Goal: Information Seeking & Learning: Check status

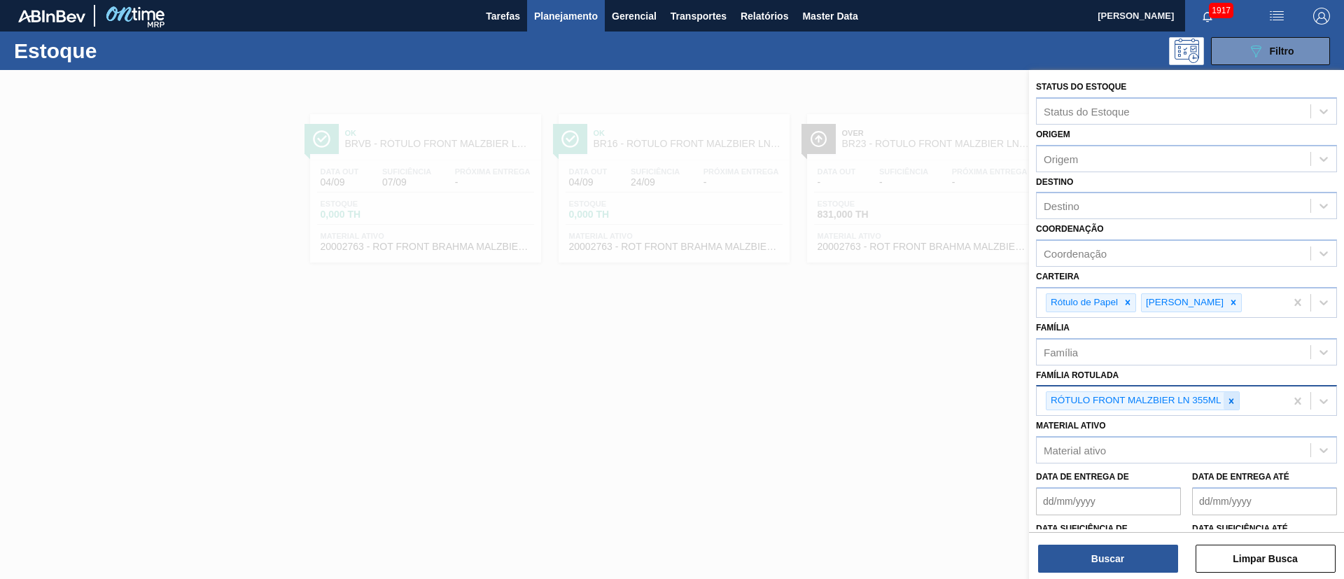
click at [1235, 404] on icon at bounding box center [1232, 401] width 10 height 10
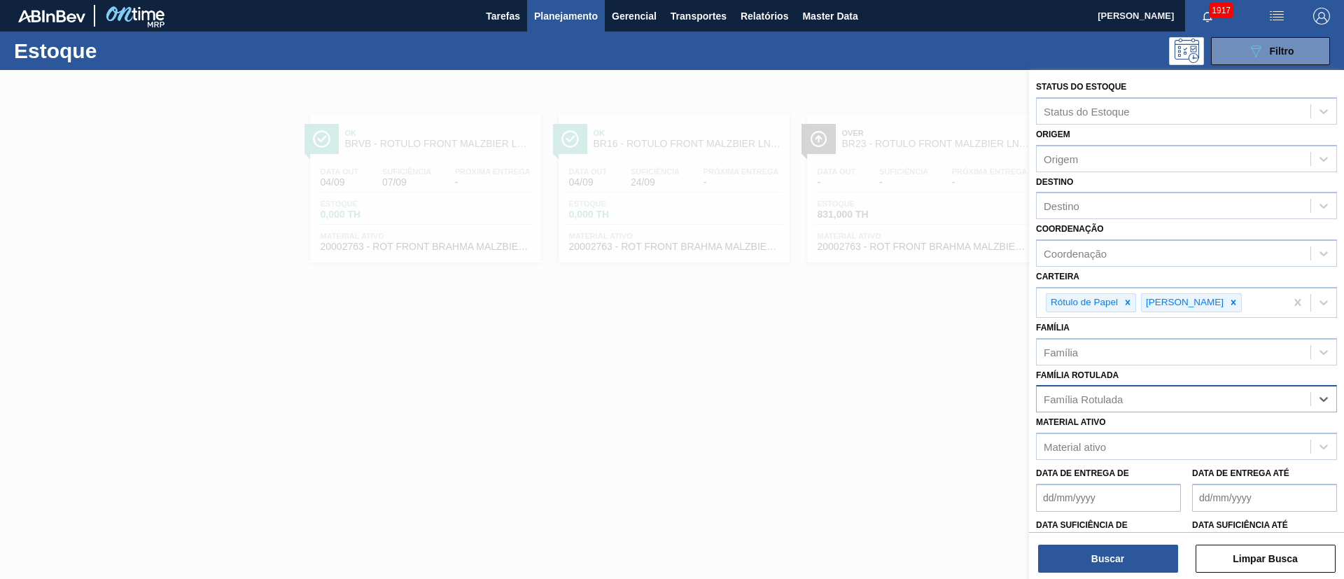
paste Rotulada "RÓTULO NECK STELLA 330ML"
type Rotulada "RÓTULO NECK STELLA 330ML"
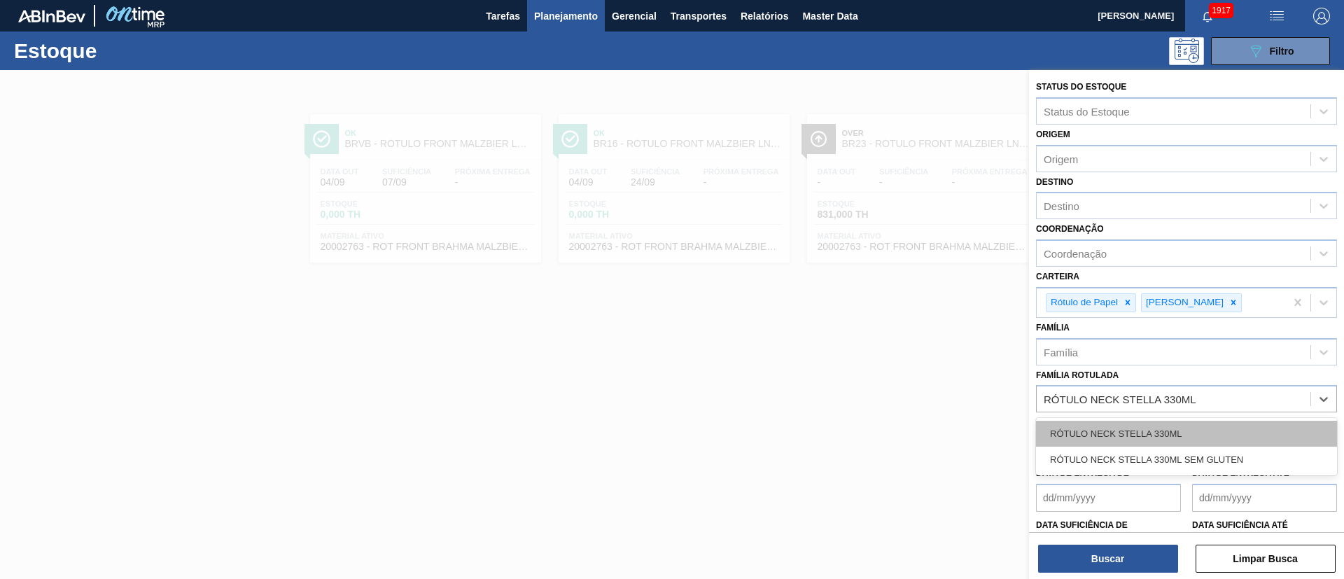
click at [1129, 426] on div "RÓTULO NECK STELLA 330ML" at bounding box center [1186, 434] width 301 height 26
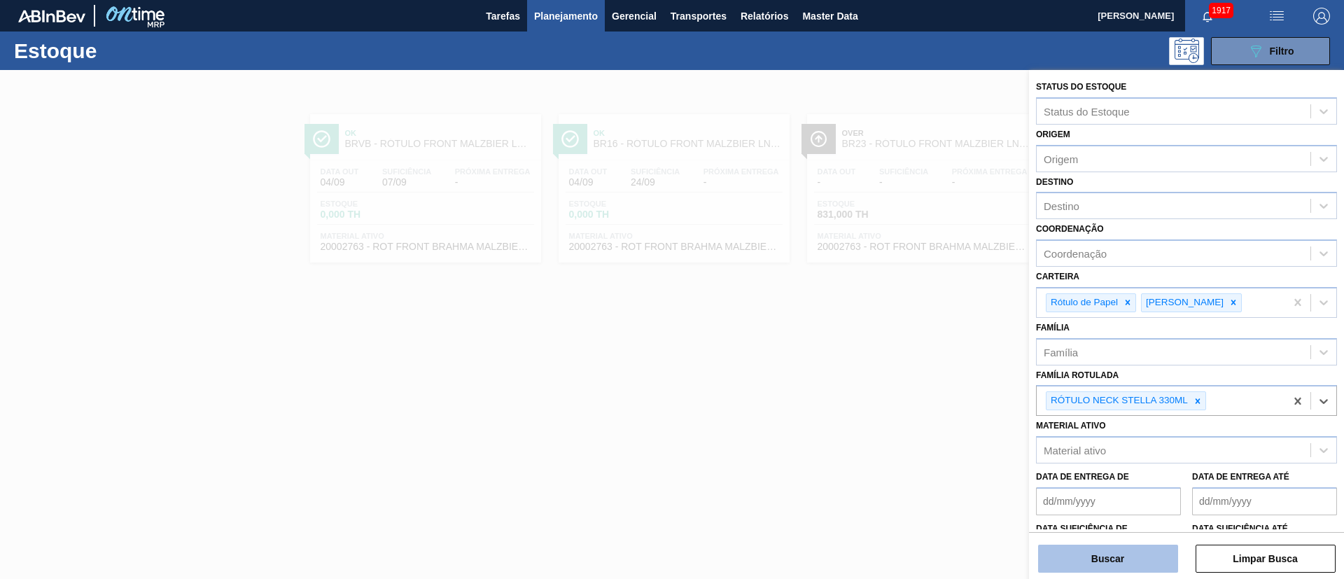
click at [1113, 561] on button "Buscar" at bounding box center [1108, 559] width 140 height 28
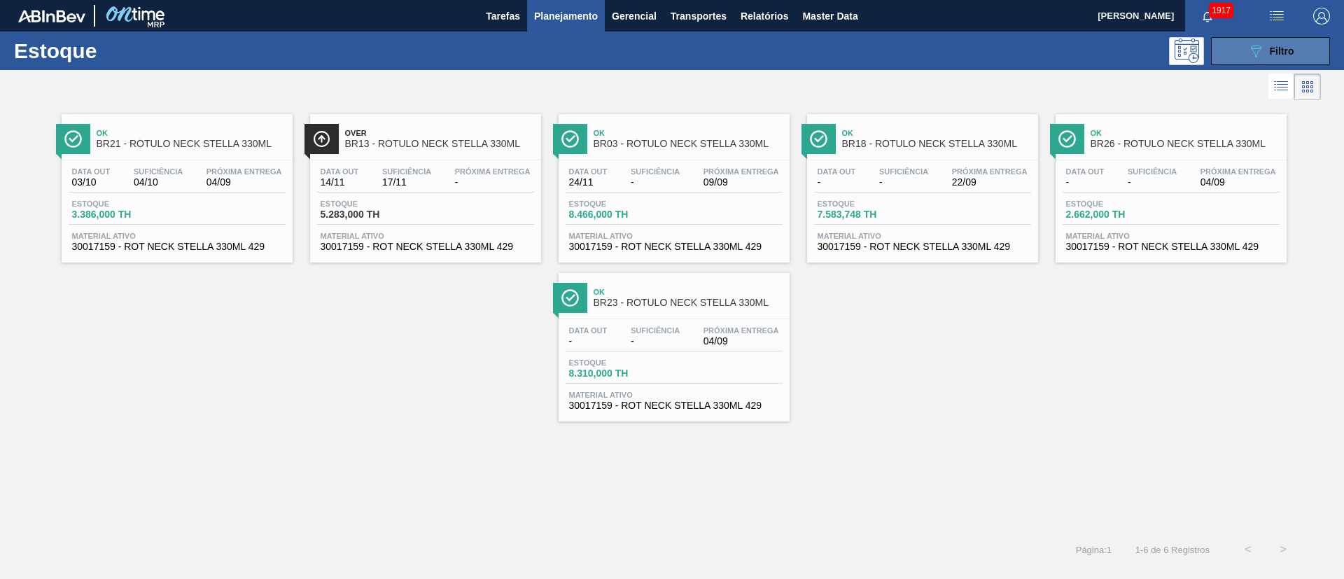
click at [1295, 50] on button "089F7B8B-B2A5-4AFE-B5C0-19BA573D28AC Filtro" at bounding box center [1270, 51] width 119 height 28
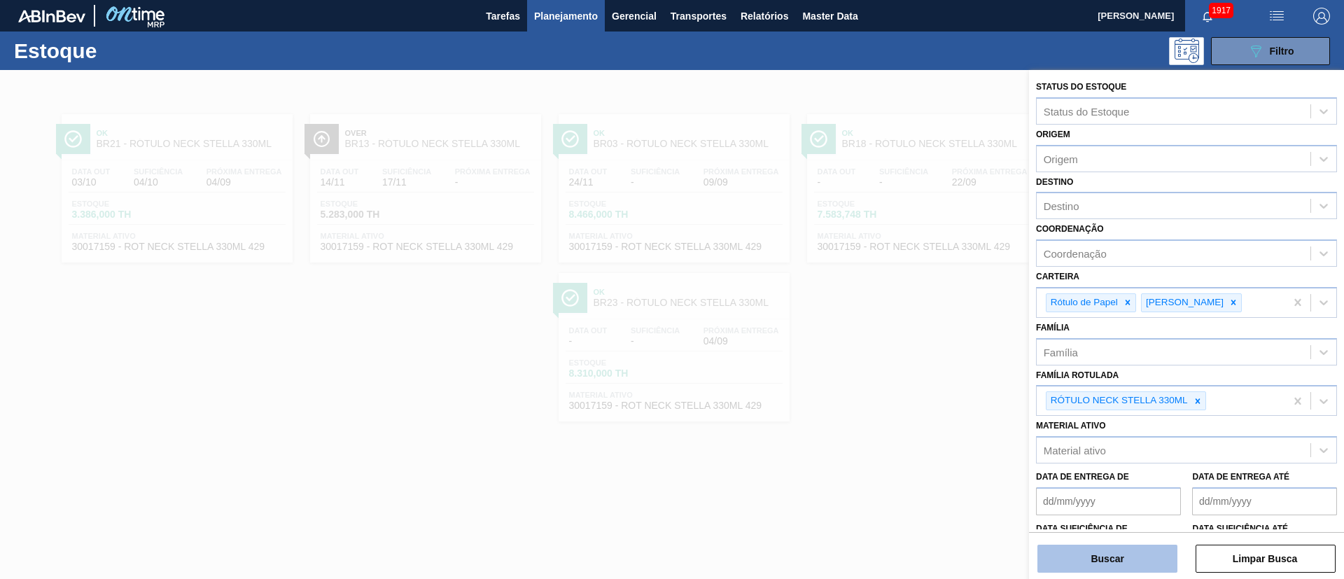
click at [1122, 562] on button "Buscar" at bounding box center [1108, 559] width 140 height 28
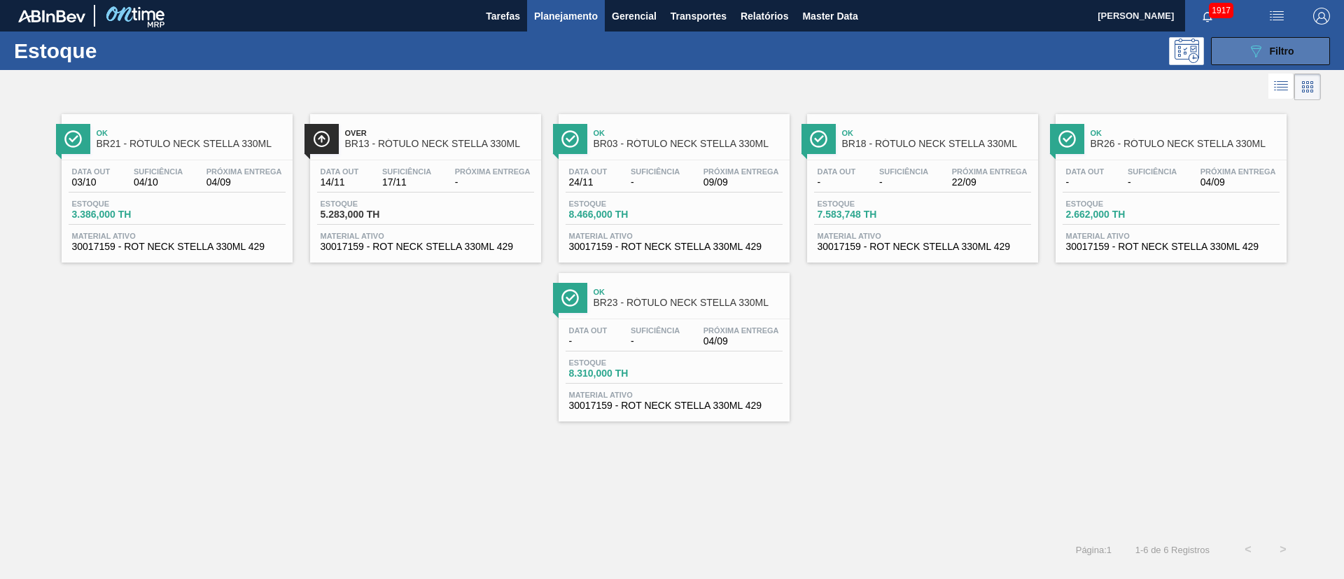
click at [1255, 61] on button "089F7B8B-B2A5-4AFE-B5C0-19BA573D28AC Filtro" at bounding box center [1270, 51] width 119 height 28
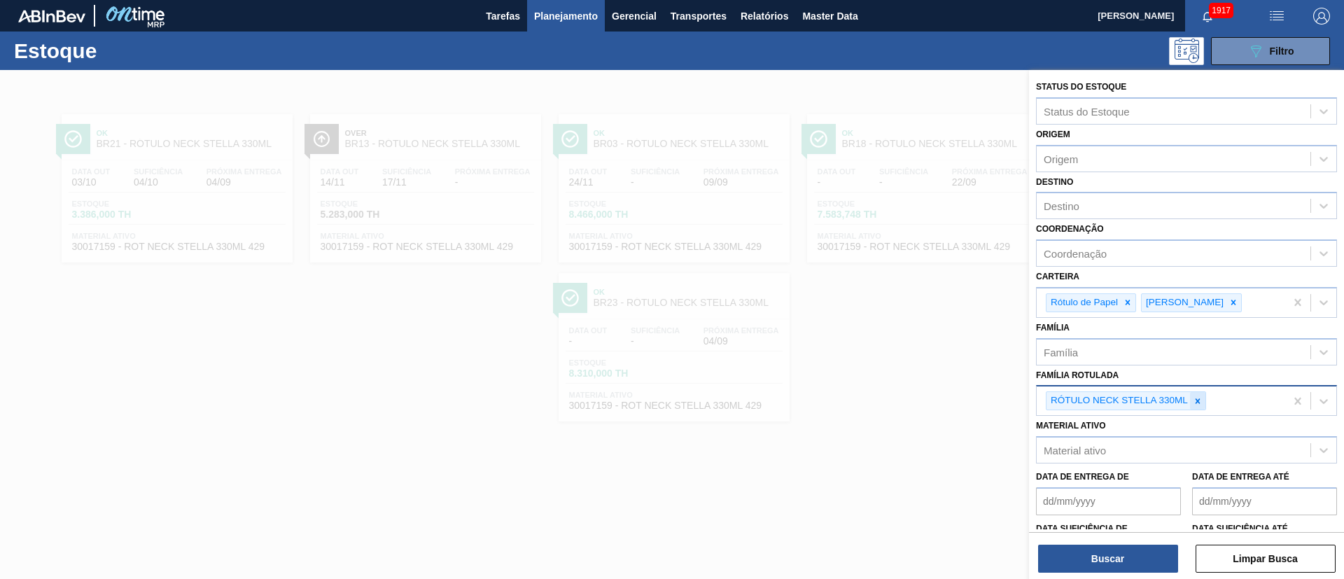
click at [1199, 400] on icon at bounding box center [1198, 400] width 5 height 5
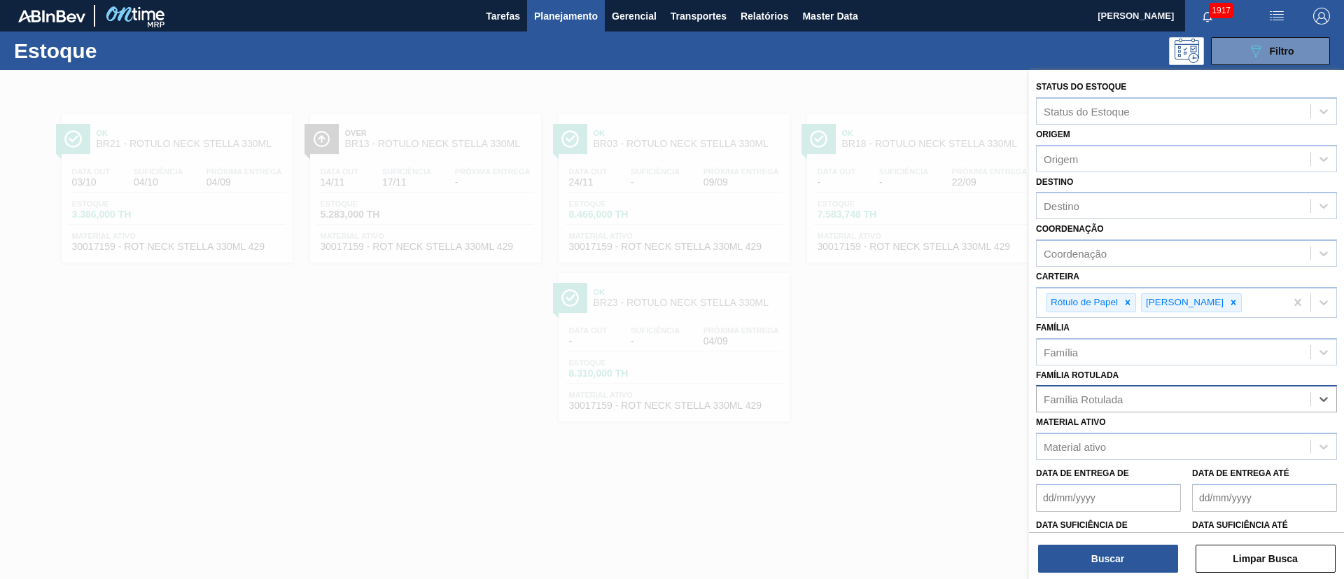
paste Rotulada "RÓTULO FRONT BC 300ML"
type Rotulada "RÓTULO FRONT BC 300ML"
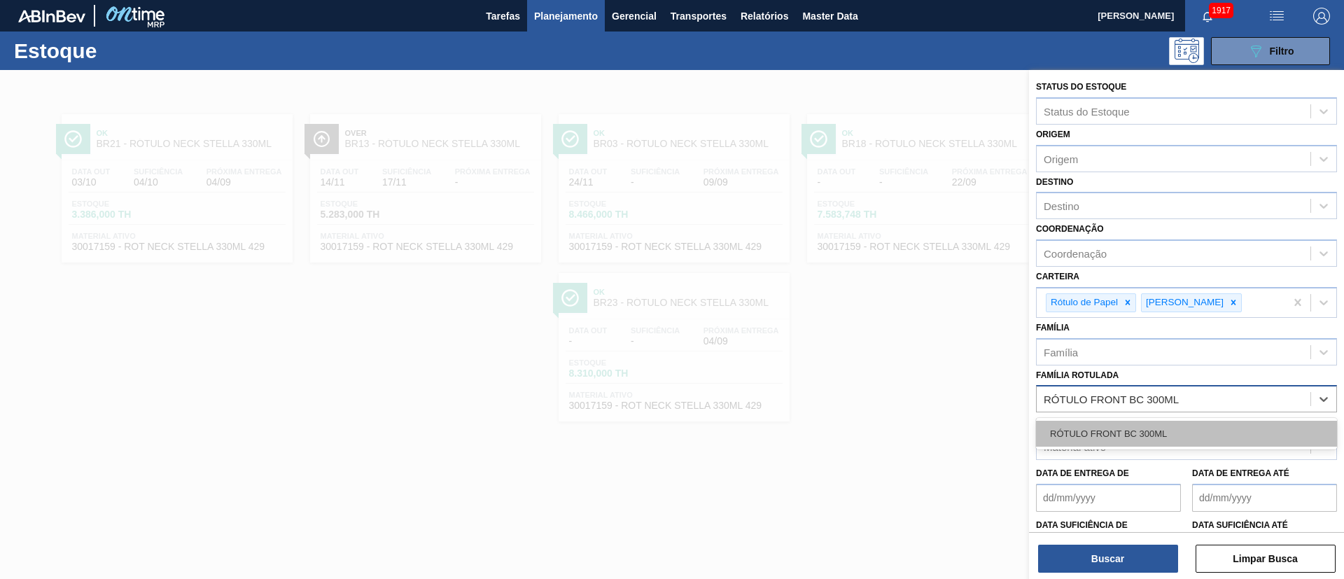
click at [1157, 430] on div "RÓTULO FRONT BC 300ML" at bounding box center [1186, 434] width 301 height 26
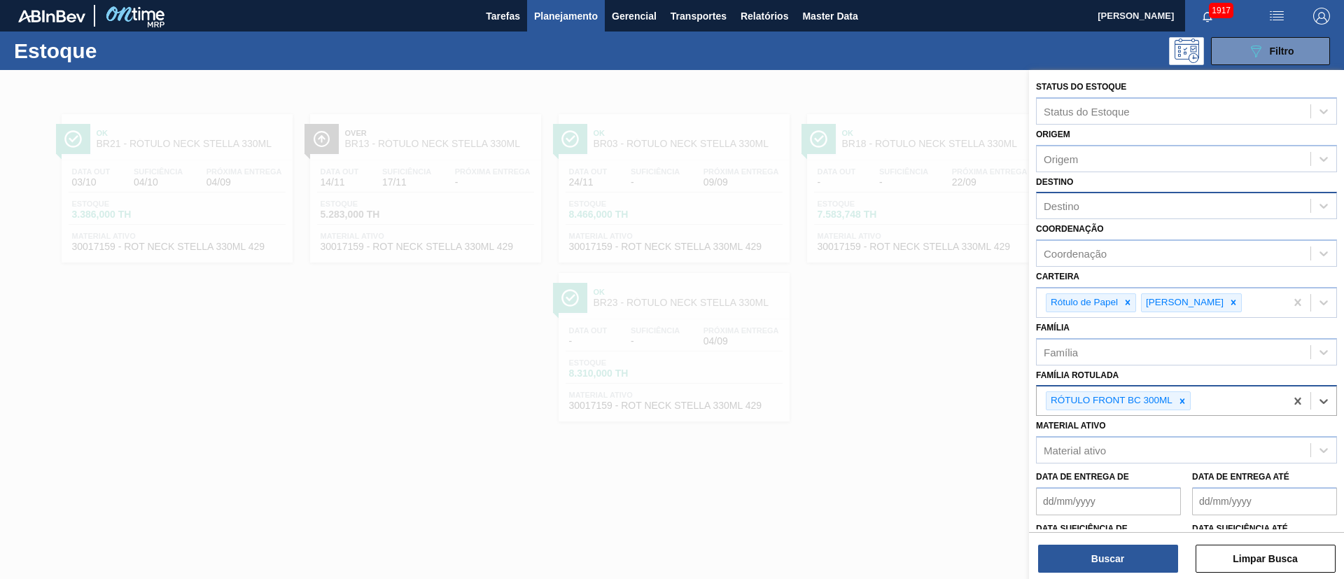
click at [1128, 209] on div "Destino" at bounding box center [1174, 206] width 274 height 20
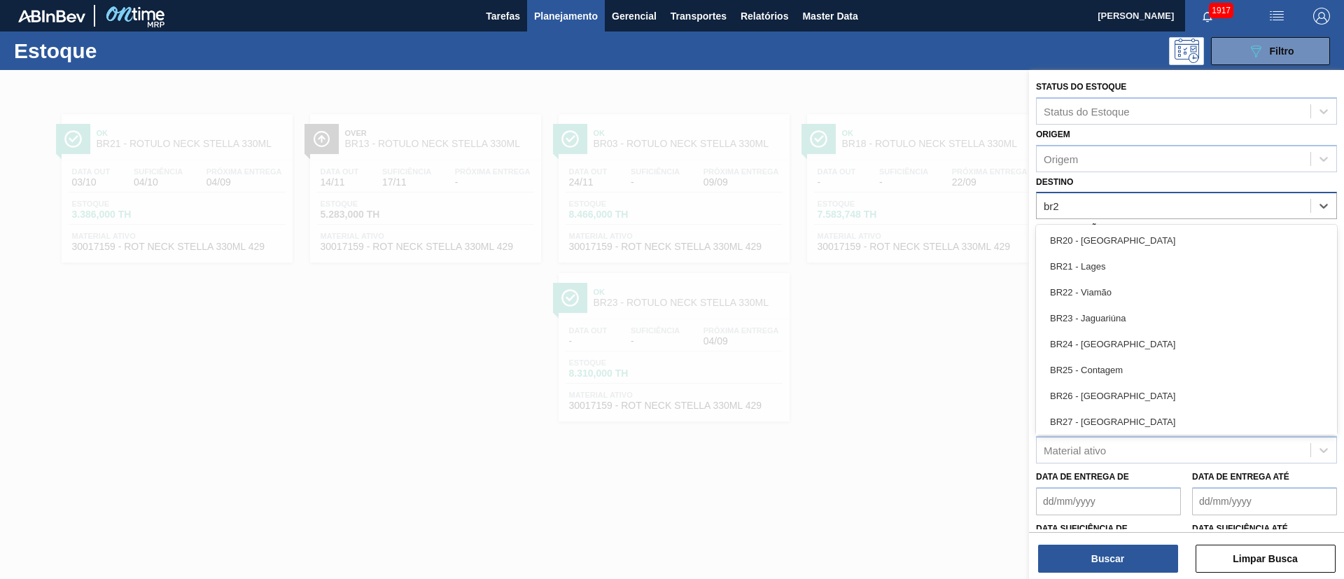
type input "br21"
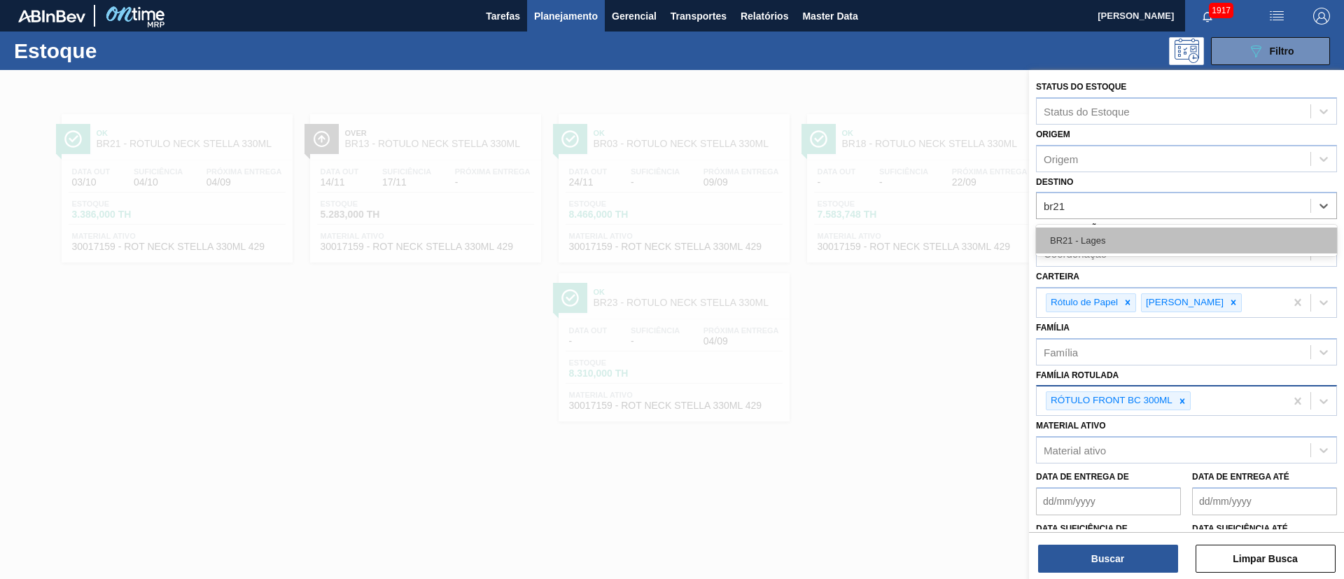
click at [1094, 242] on div "BR21 - Lages" at bounding box center [1186, 241] width 301 height 26
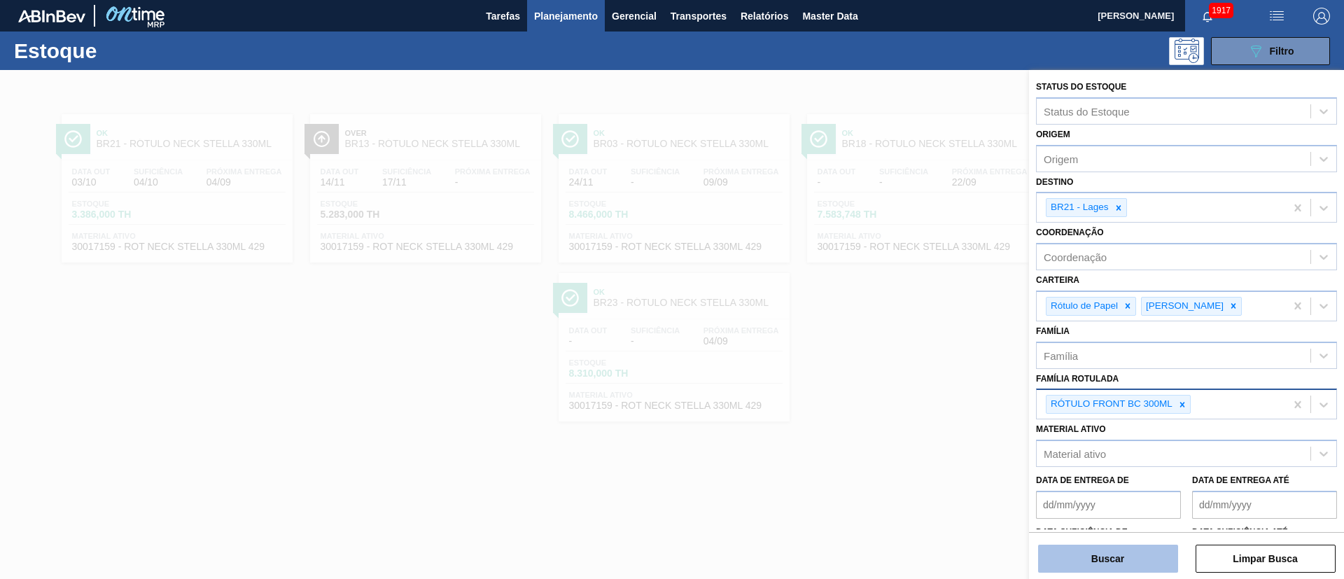
click at [1084, 552] on button "Buscar" at bounding box center [1108, 559] width 140 height 28
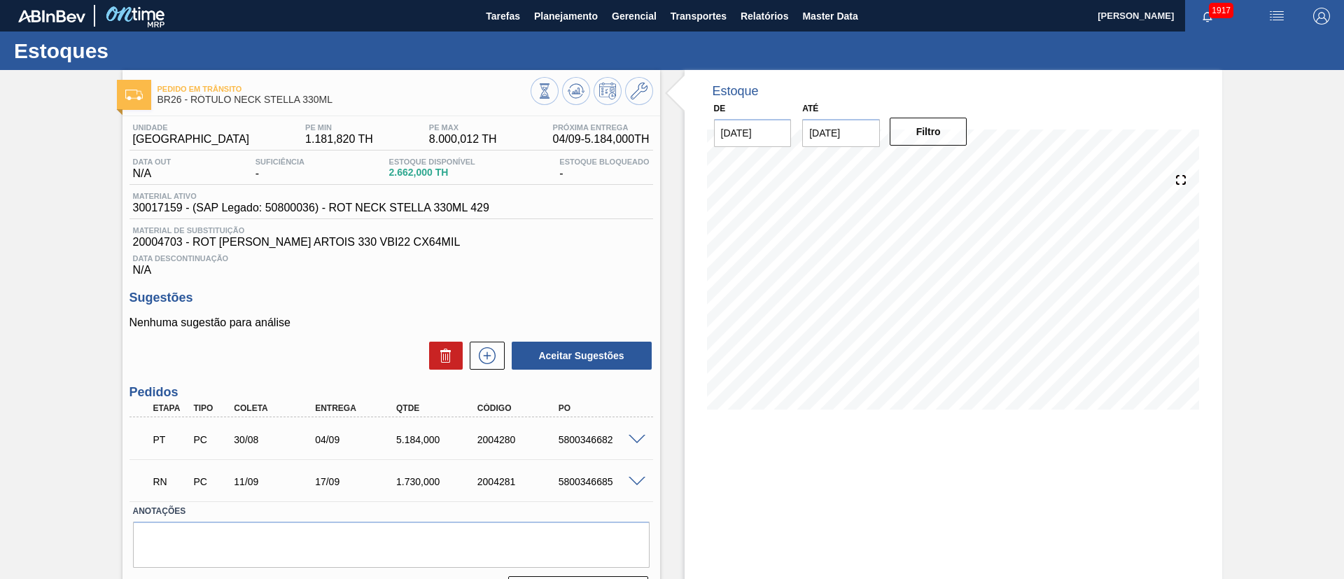
click at [633, 478] on span at bounding box center [637, 482] width 17 height 11
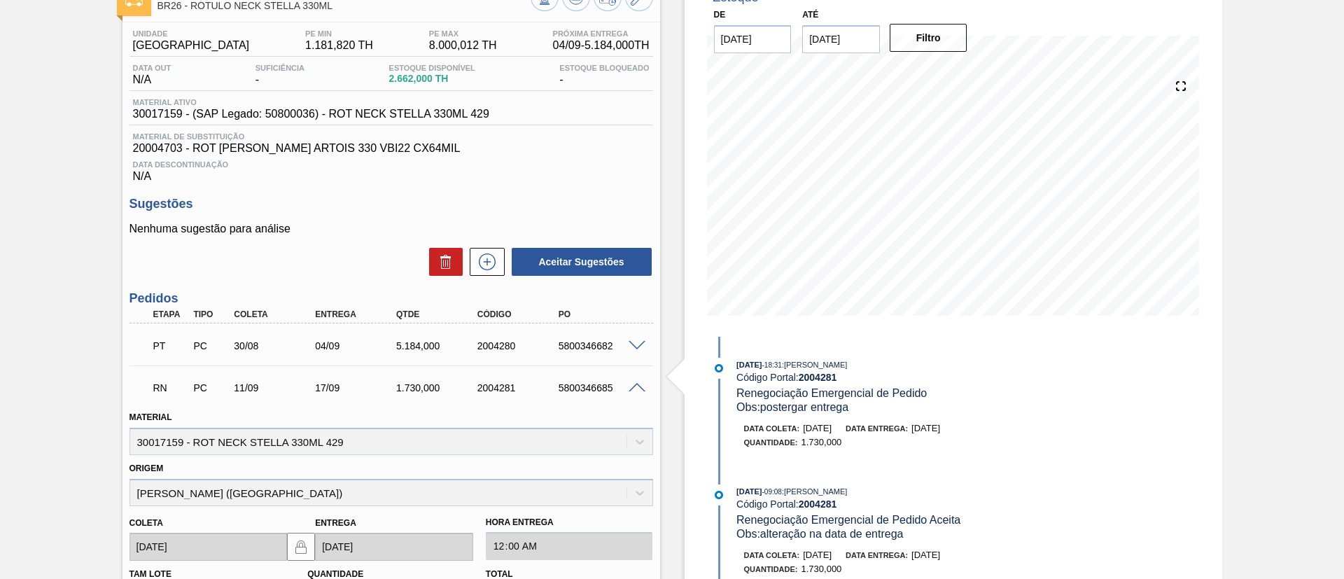
scroll to position [62, 0]
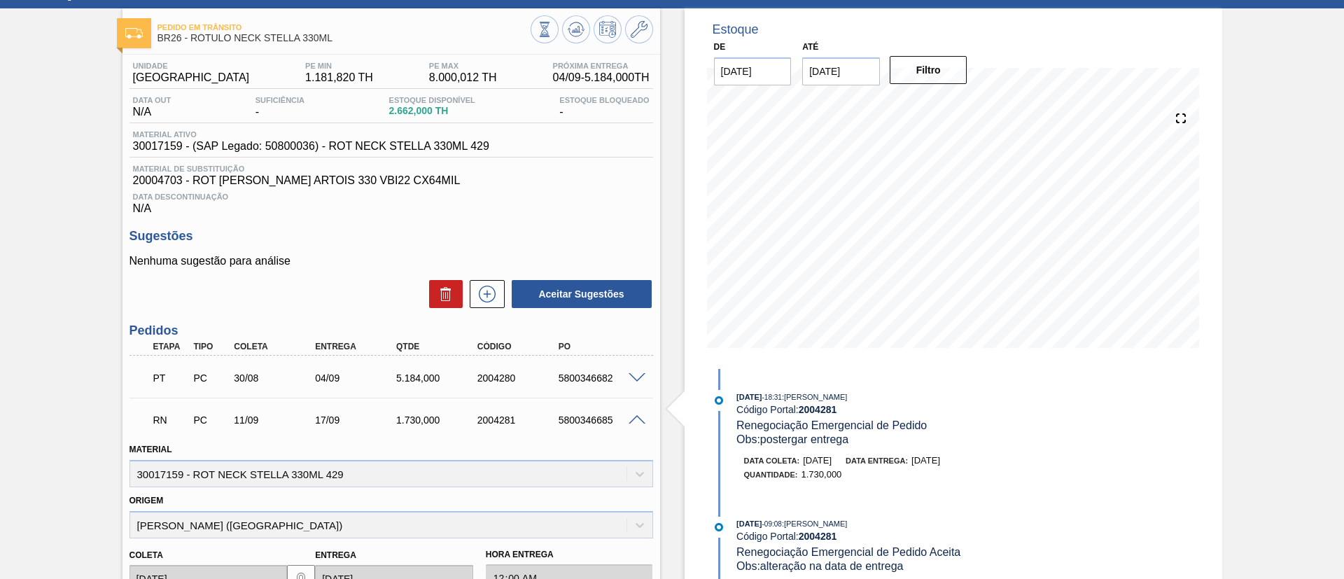
click at [630, 422] on span at bounding box center [637, 420] width 17 height 11
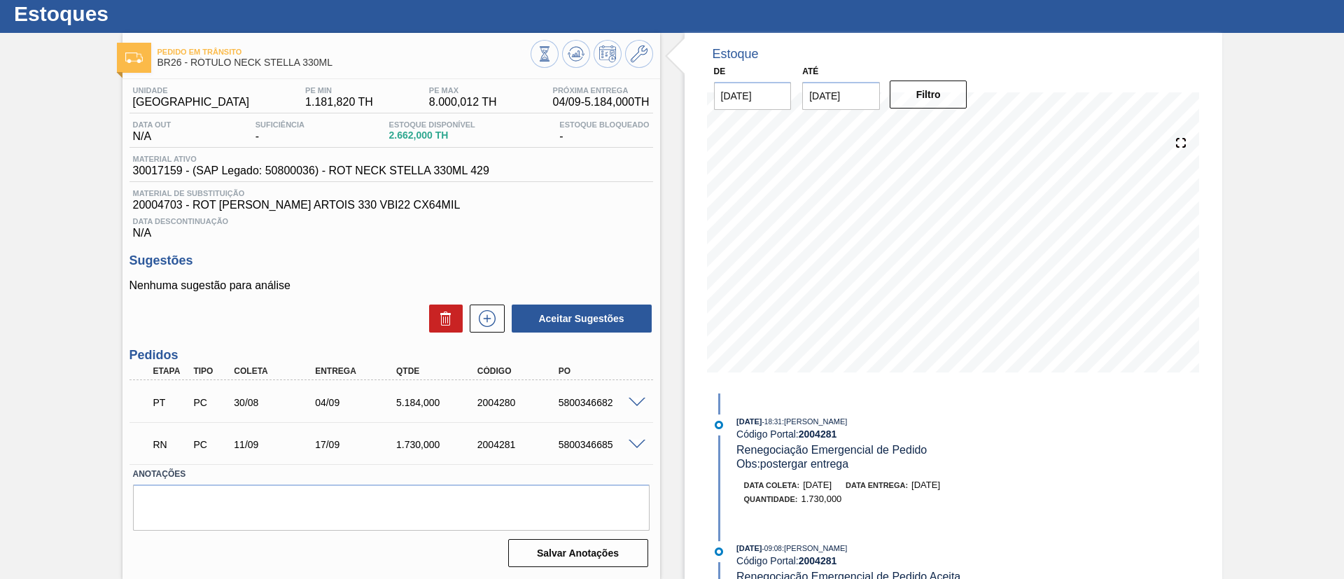
scroll to position [37, 0]
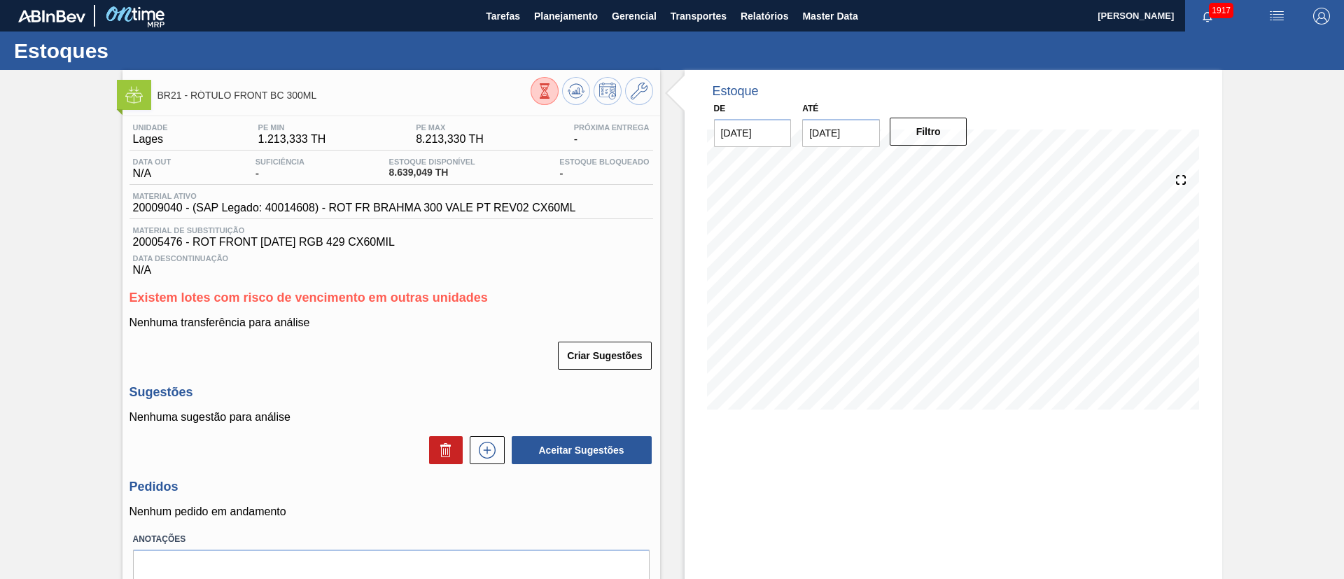
click at [541, 86] on icon at bounding box center [544, 90] width 15 height 15
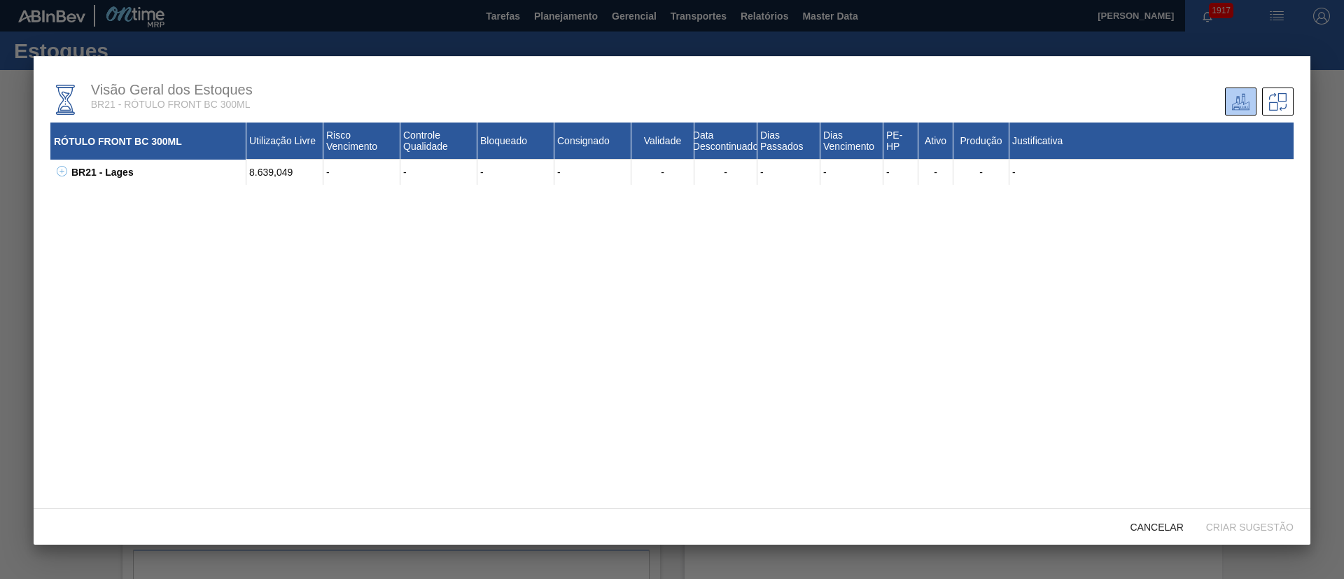
click at [57, 169] on icon at bounding box center [62, 171] width 11 height 11
click at [1159, 526] on span "Cancelar" at bounding box center [1158, 527] width 76 height 11
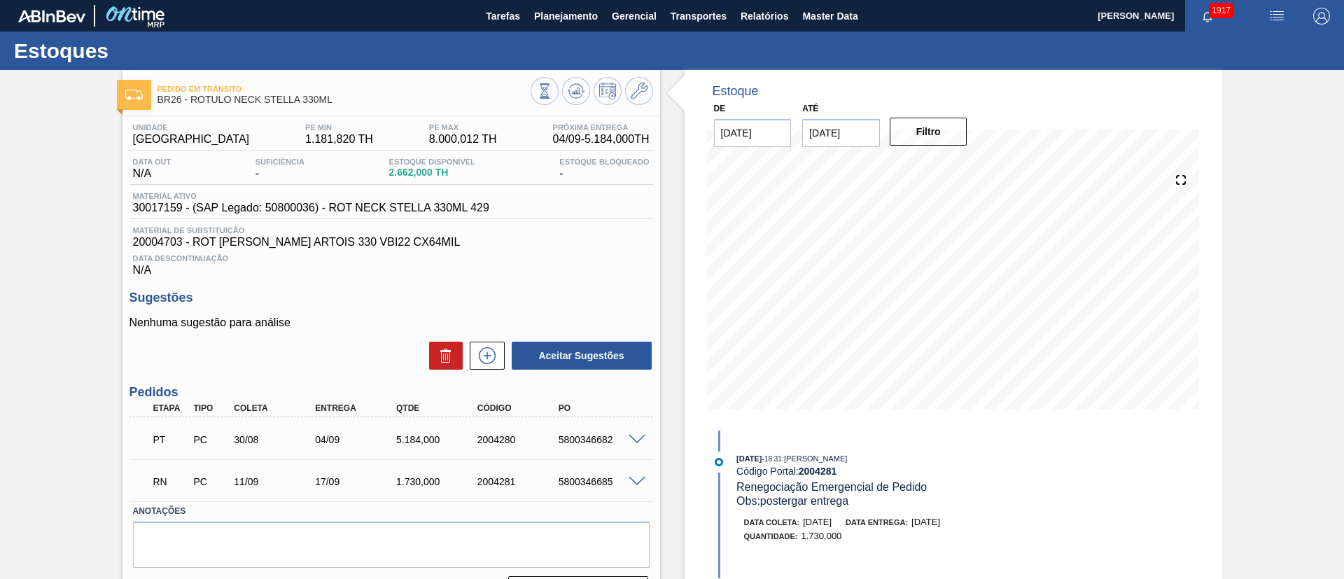
scroll to position [37, 0]
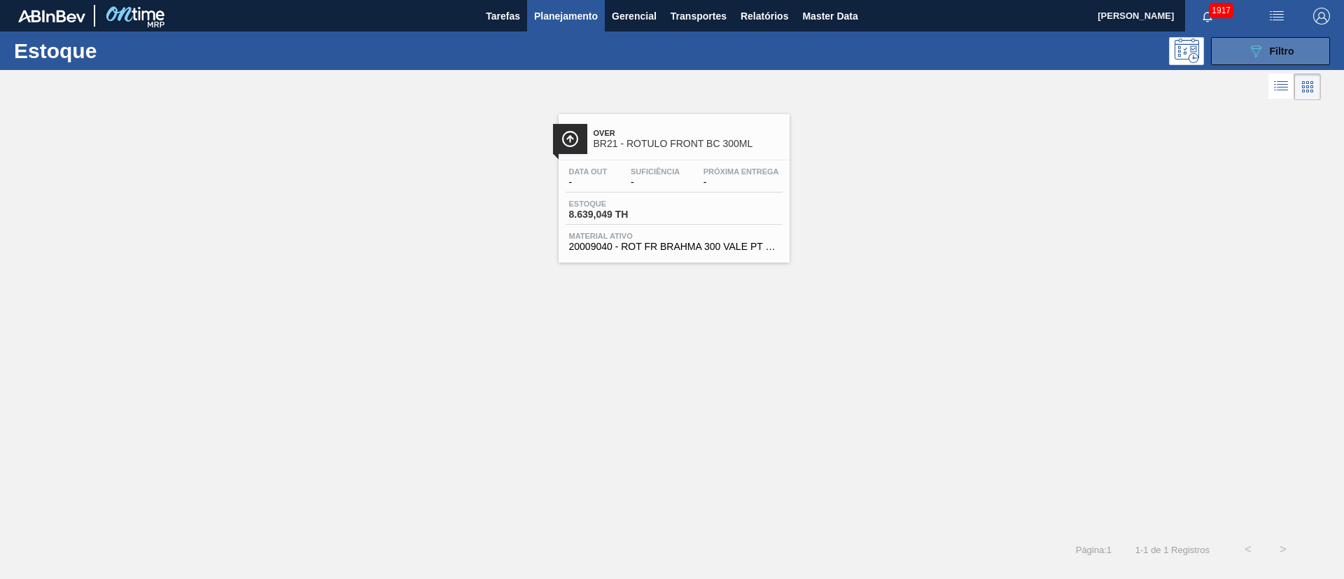
click at [1274, 55] on span "Filtro" at bounding box center [1282, 51] width 25 height 11
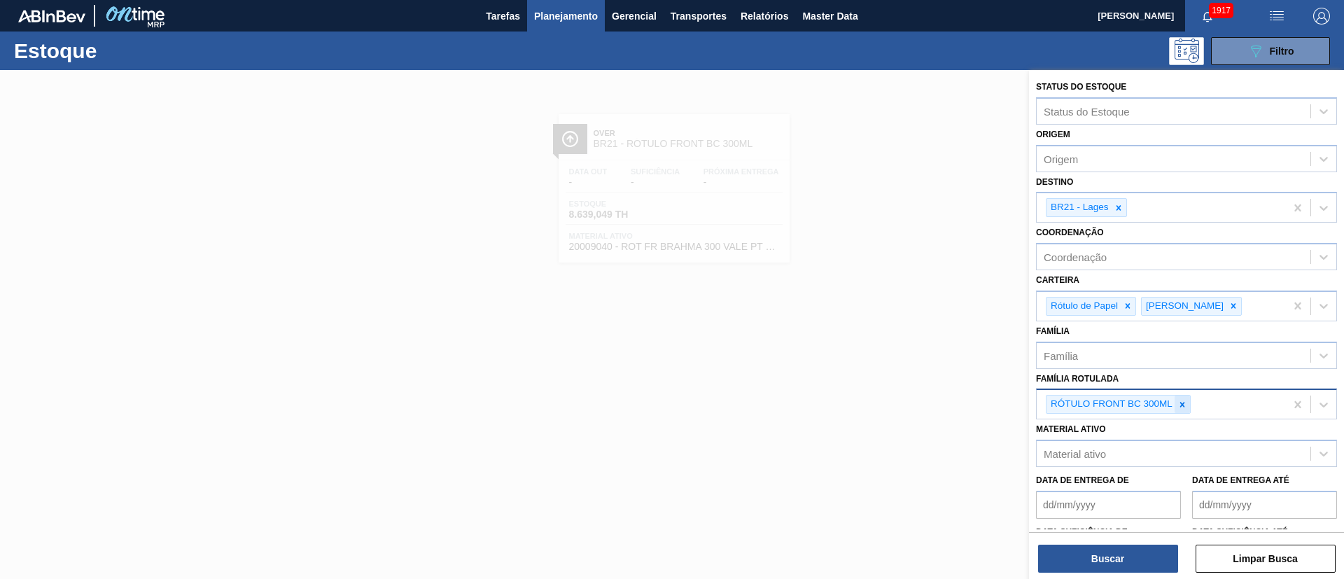
click at [1185, 410] on div at bounding box center [1182, 405] width 15 height 18
type Rotulada "frutas"
click at [1315, 24] on button "button" at bounding box center [1322, 16] width 45 height 32
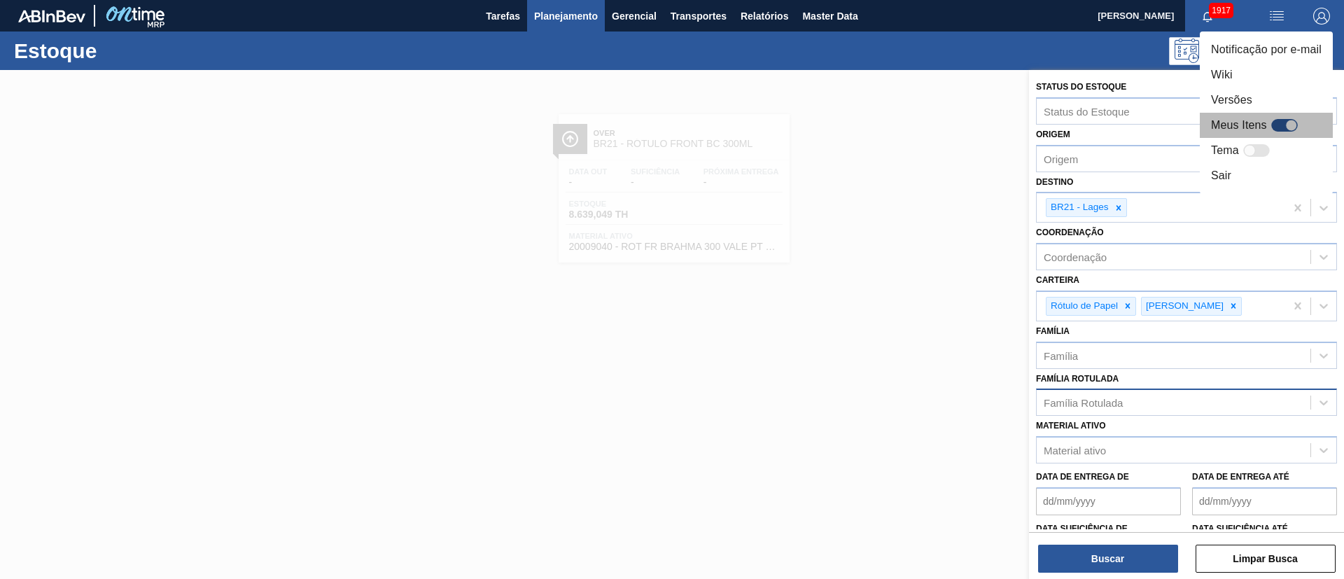
click at [1284, 130] on div at bounding box center [1285, 125] width 27 height 13
checkbox input "true"
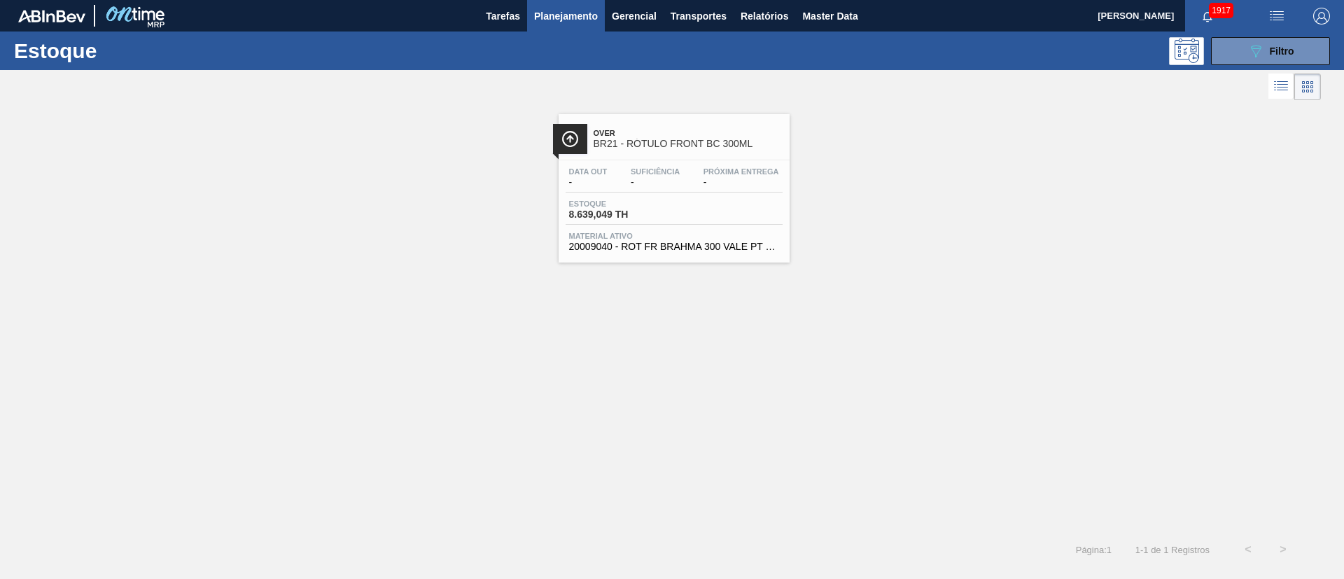
drag, startPoint x: 1260, startPoint y: 50, endPoint x: 1244, endPoint y: 94, distance: 47.2
click at [1260, 50] on icon "089F7B8B-B2A5-4AFE-B5C0-19BA573D28AC" at bounding box center [1256, 51] width 17 height 17
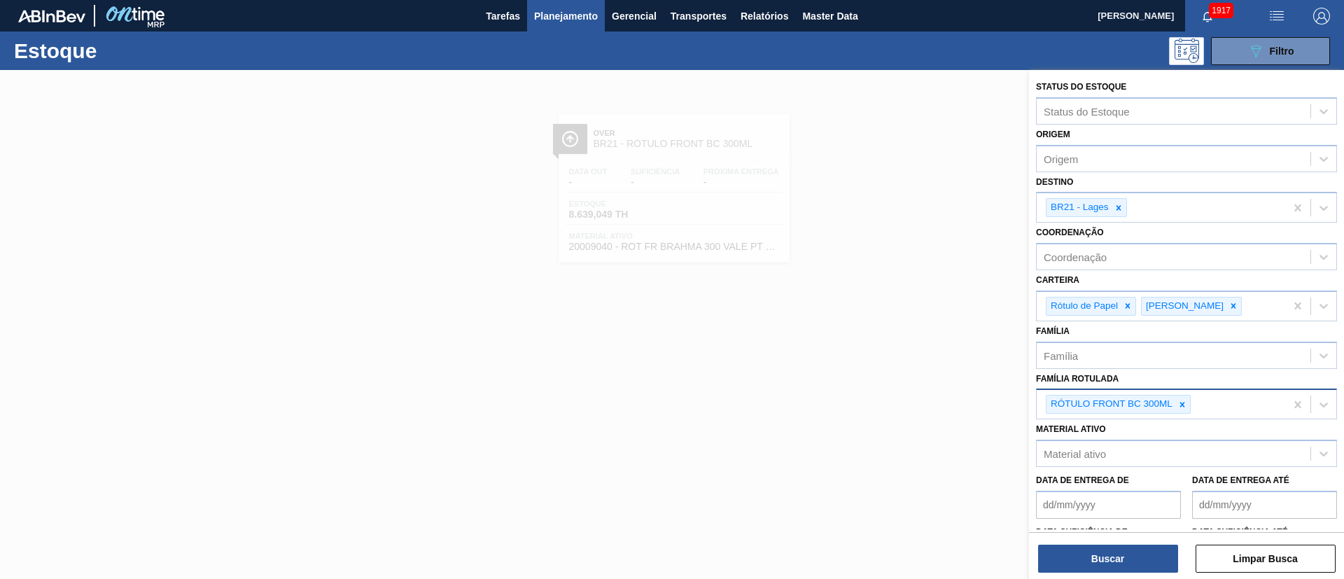
click at [1173, 403] on div "RÓTULO FRONT BC 300ML" at bounding box center [1118, 404] width 145 height 19
click at [1275, 565] on button "Limpar Busca" at bounding box center [1266, 559] width 140 height 28
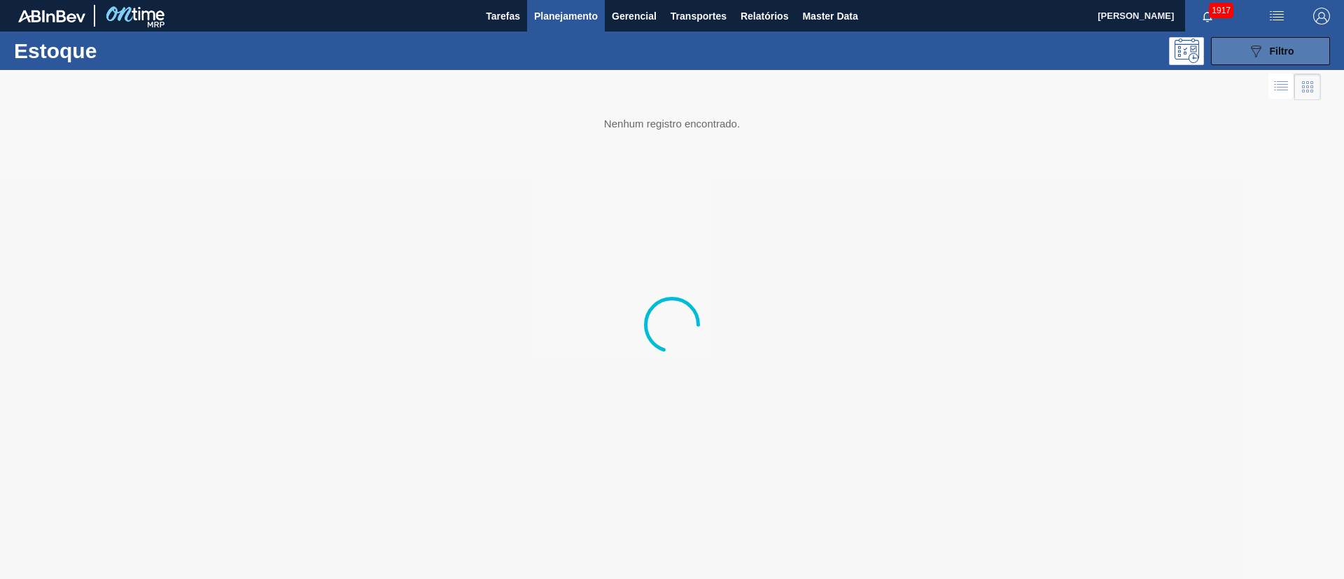
click at [1254, 57] on icon "089F7B8B-B2A5-4AFE-B5C0-19BA573D28AC" at bounding box center [1256, 51] width 17 height 17
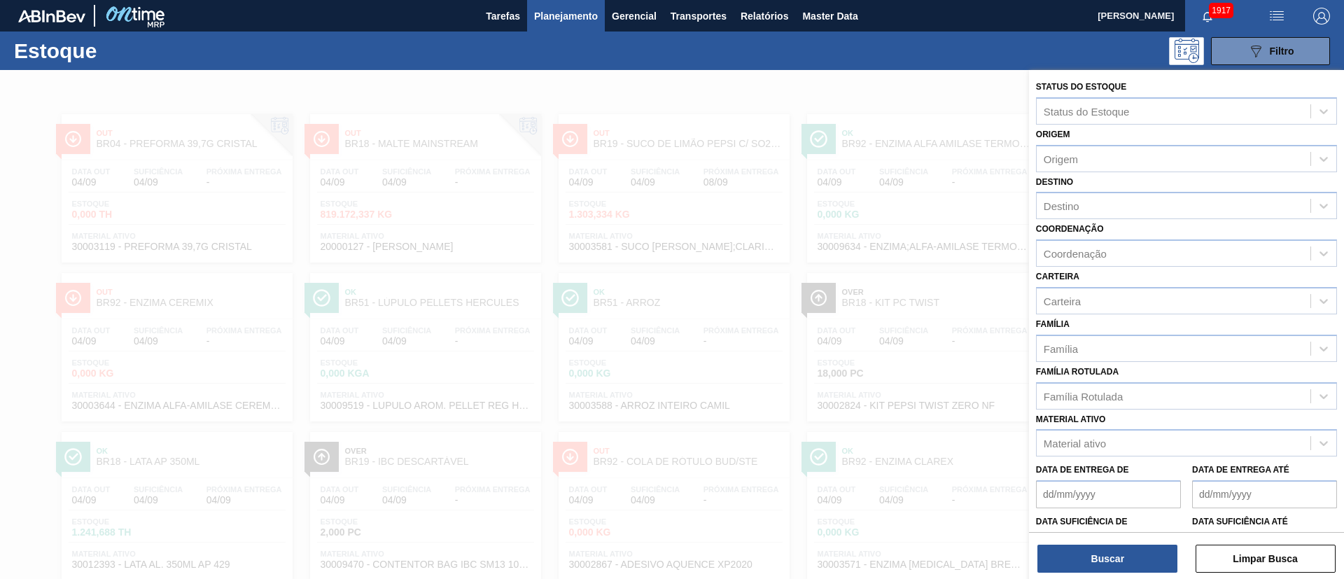
click at [1090, 396] on div "Família Rotulada" at bounding box center [1083, 396] width 79 height 12
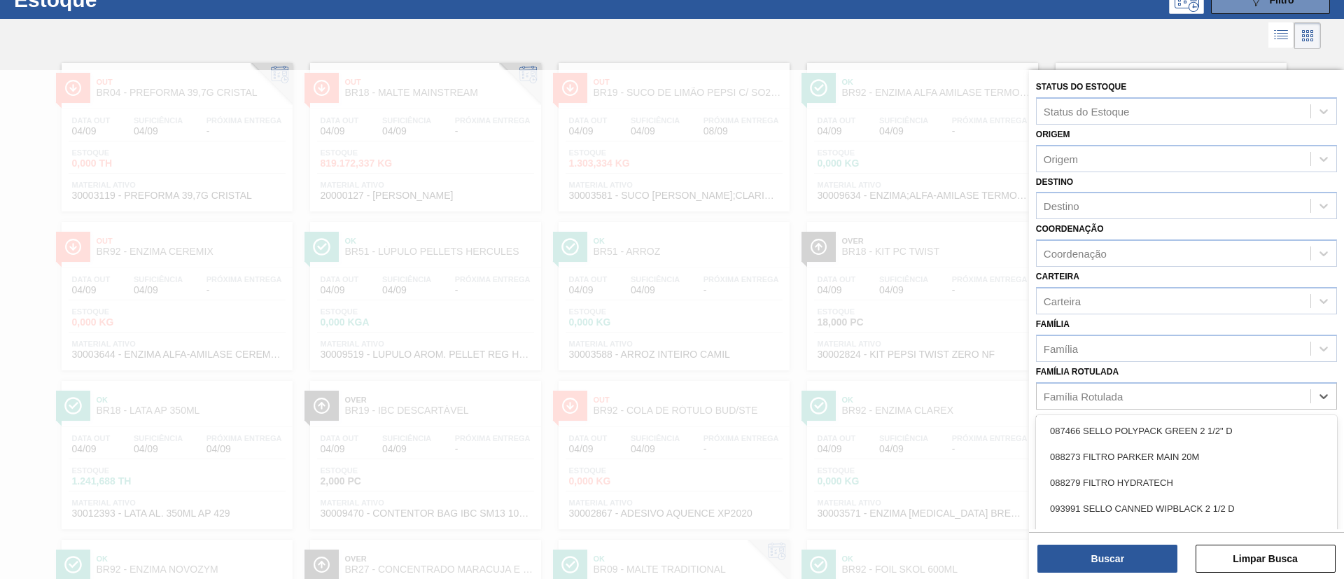
scroll to position [52, 0]
type Rotulada "frutas ver"
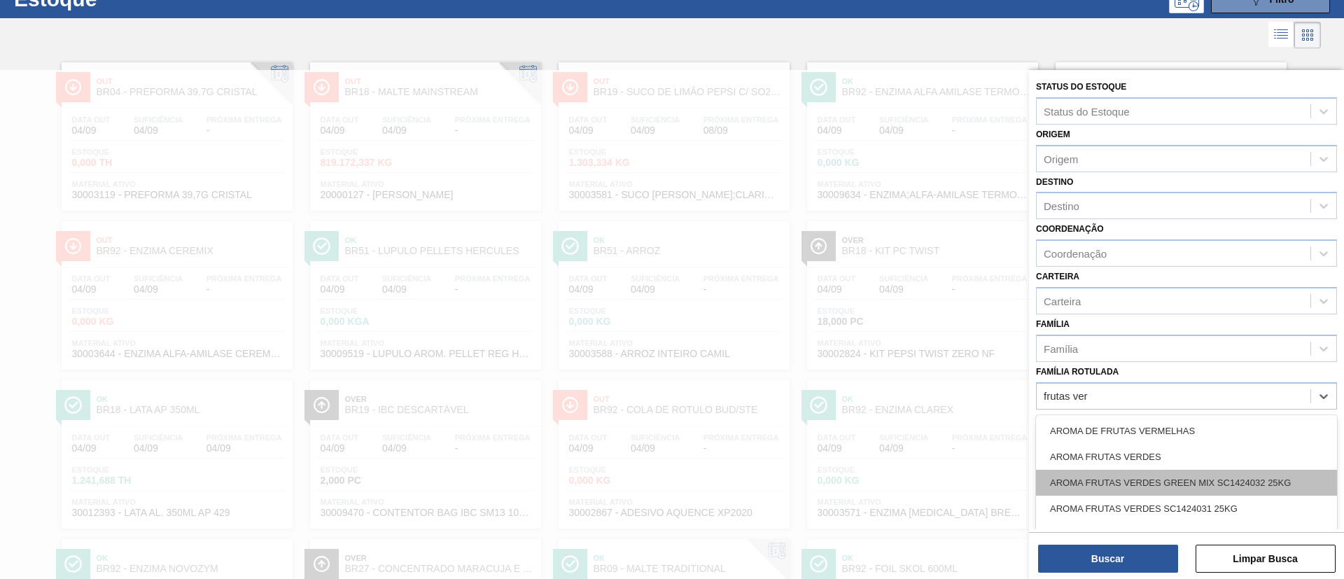
click at [1143, 486] on div "AROMA FRUTAS VERDES GREEN MIX SC1424032 25KG" at bounding box center [1186, 483] width 301 height 26
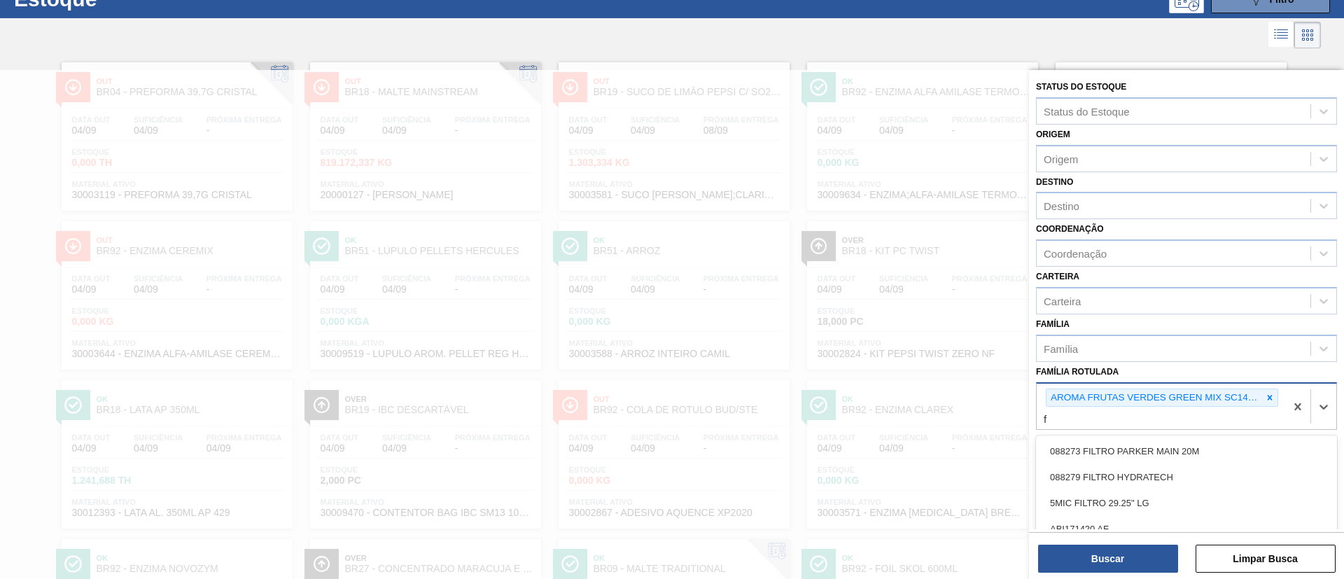
scroll to position [124, 0]
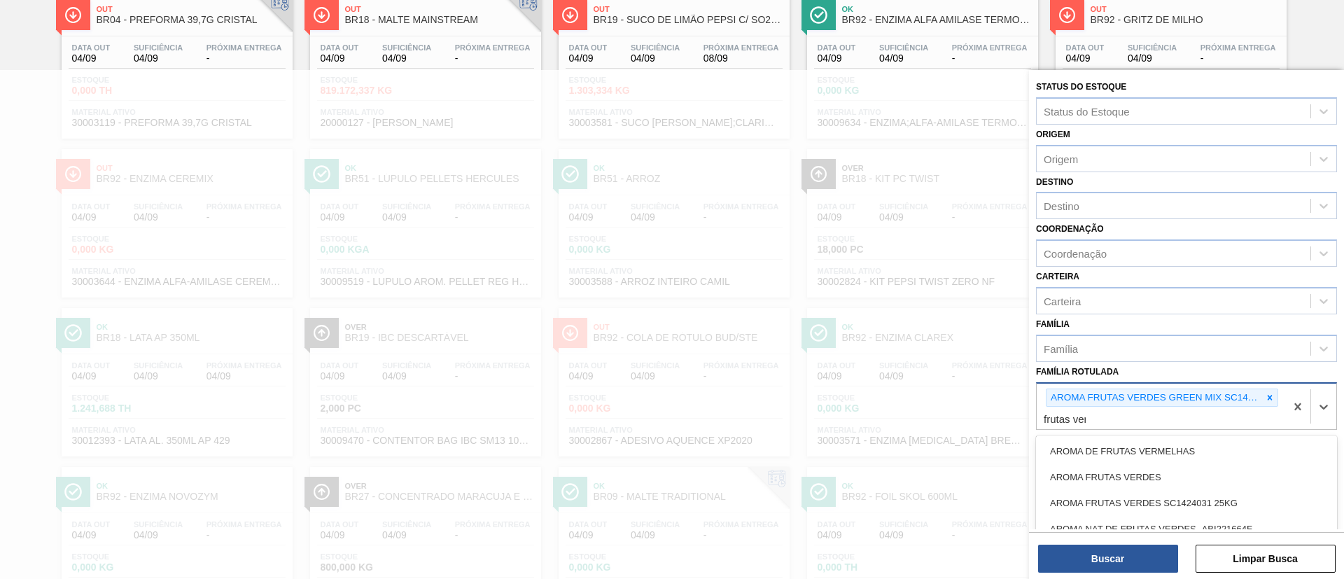
type Rotulada "frutas verd"
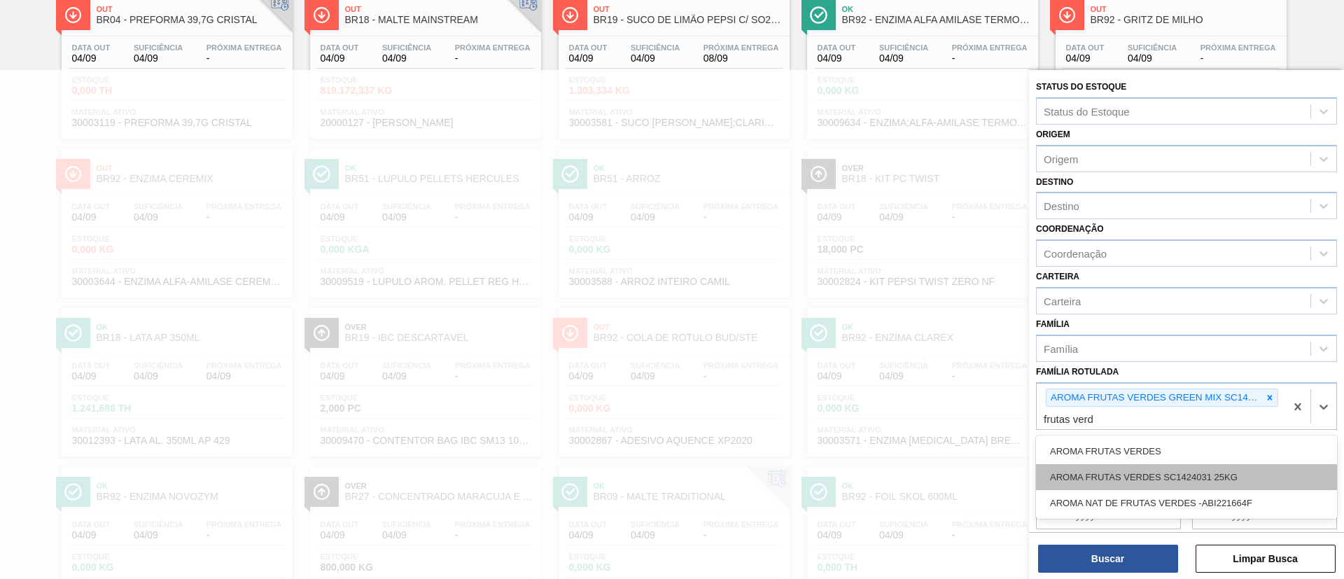
click at [1138, 478] on div "AROMA FRUTAS VERDES SC1424031 25KG" at bounding box center [1186, 477] width 301 height 26
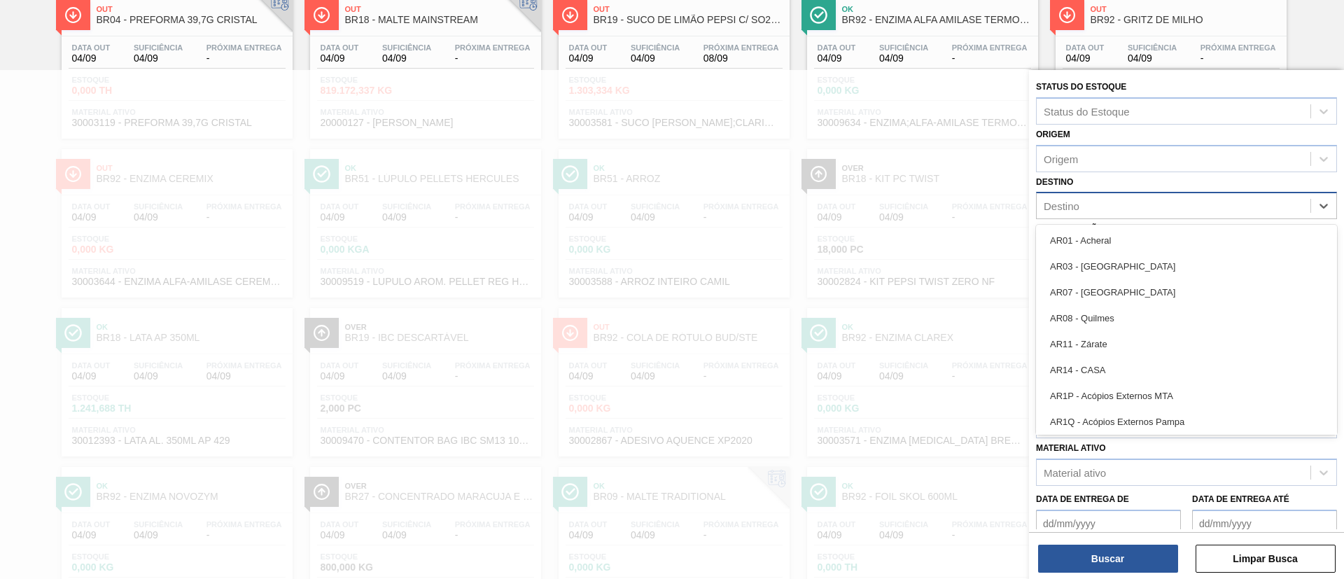
click at [1093, 192] on div "Destino" at bounding box center [1186, 205] width 301 height 27
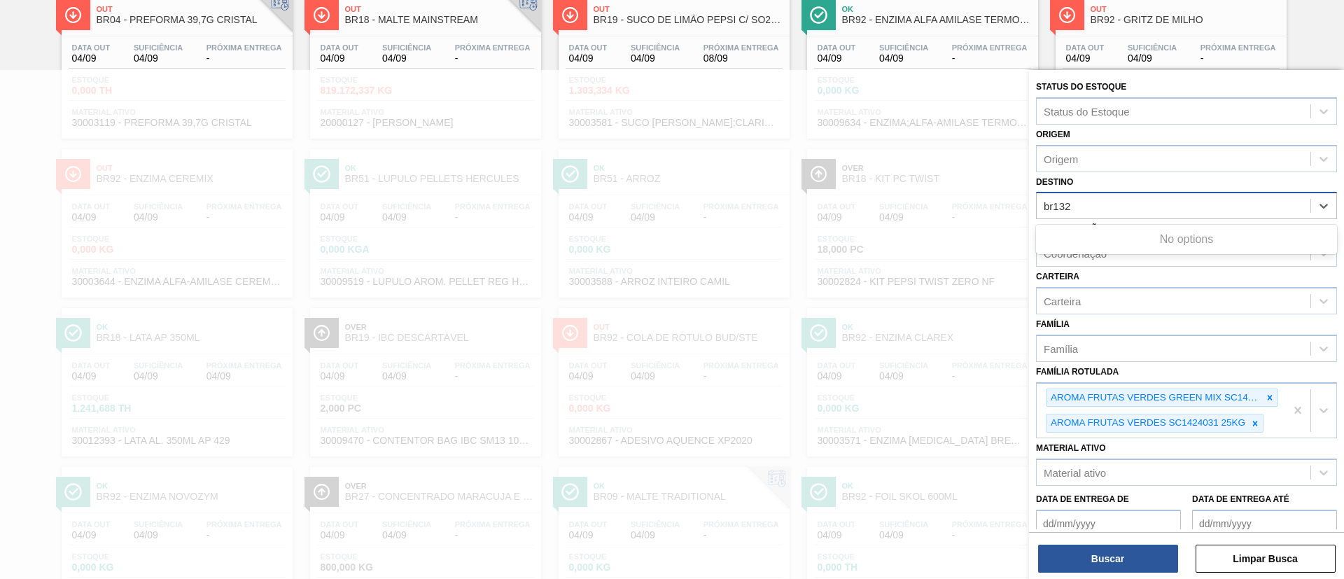
type input "br13"
click at [1105, 226] on div "BR13 - Piraí" at bounding box center [1186, 241] width 301 height 32
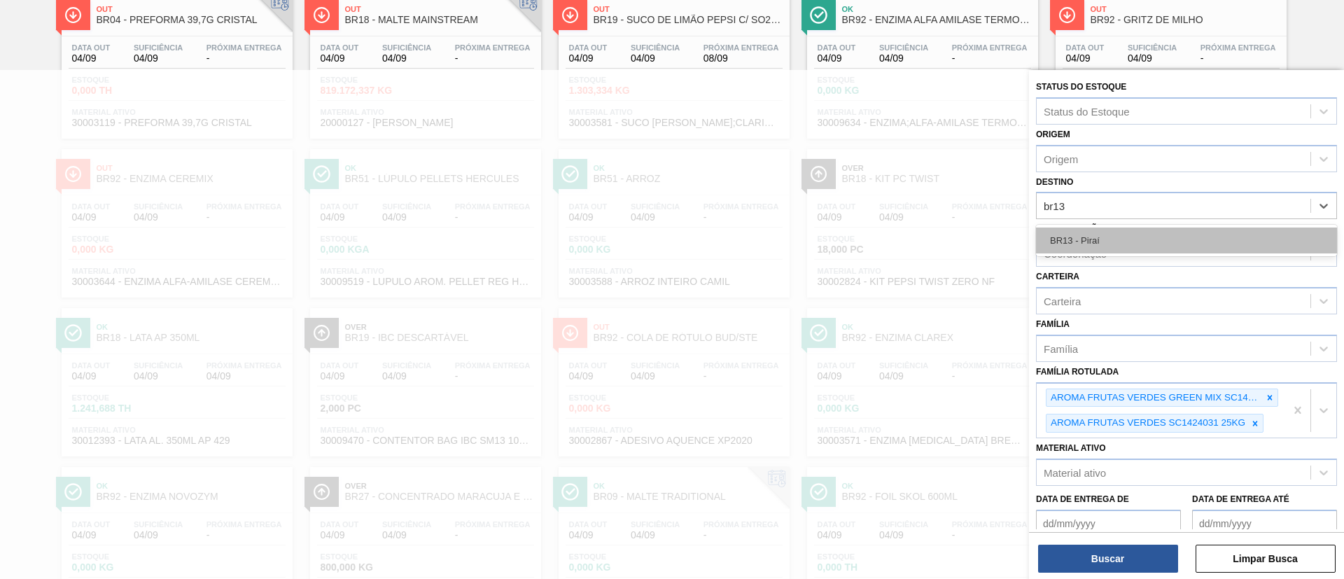
click at [1105, 233] on div "BR13 - Piraí" at bounding box center [1186, 241] width 301 height 26
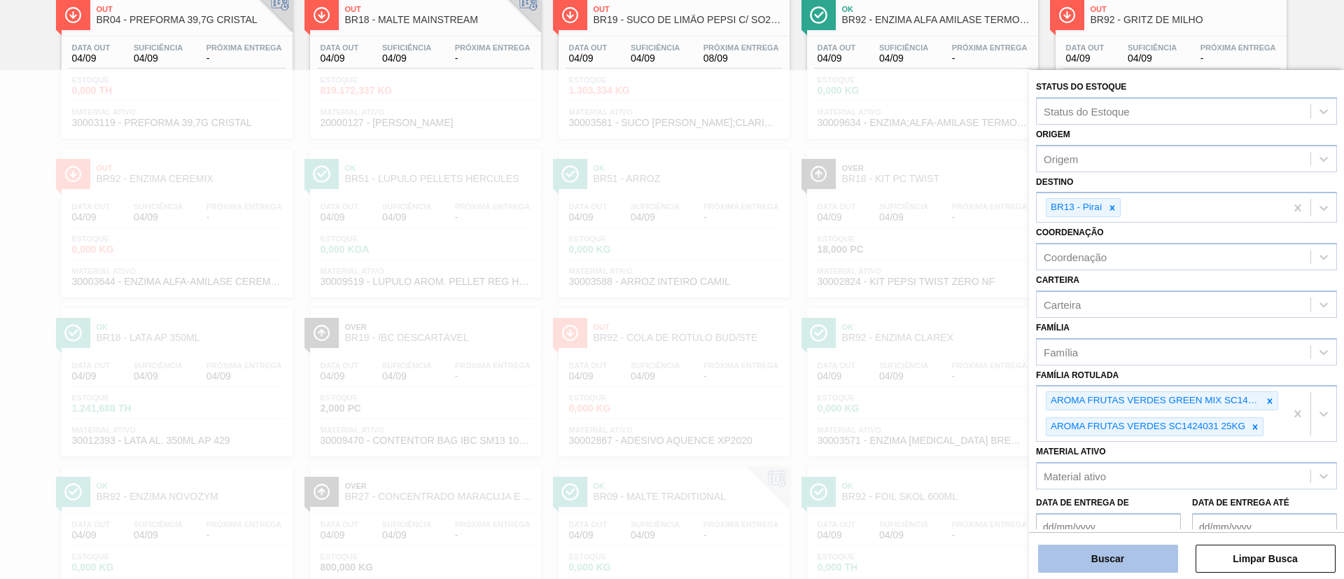
click at [1118, 564] on button "Buscar" at bounding box center [1108, 559] width 140 height 28
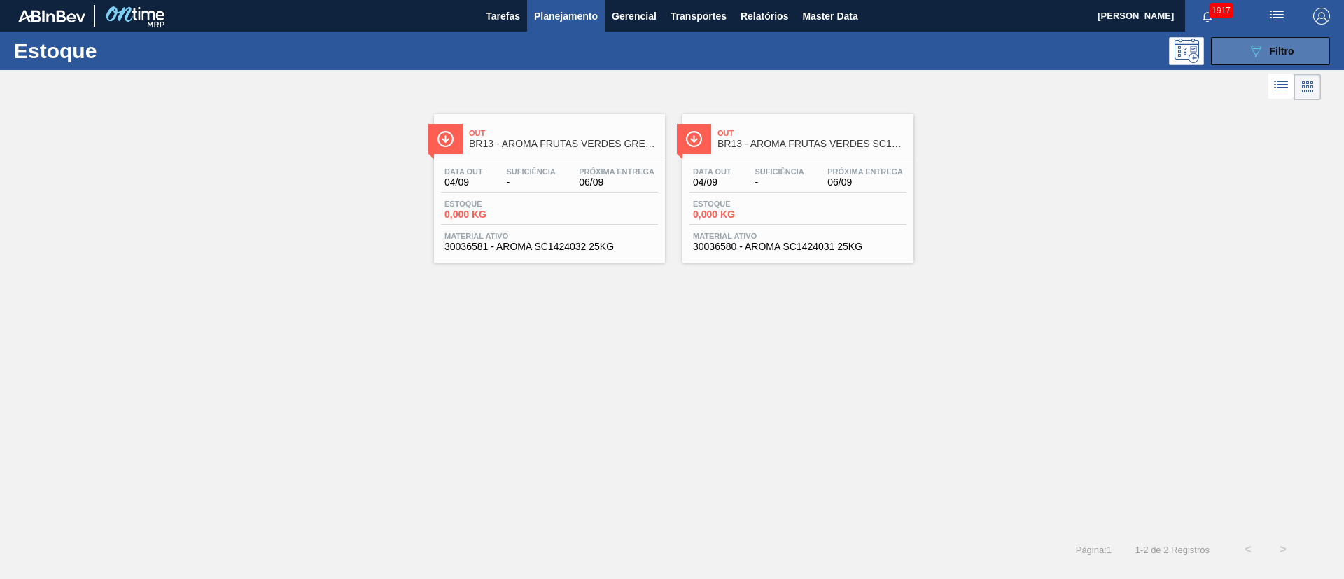
click at [1215, 44] on button "089F7B8B-B2A5-4AFE-B5C0-19BA573D28AC Filtro" at bounding box center [1270, 51] width 119 height 28
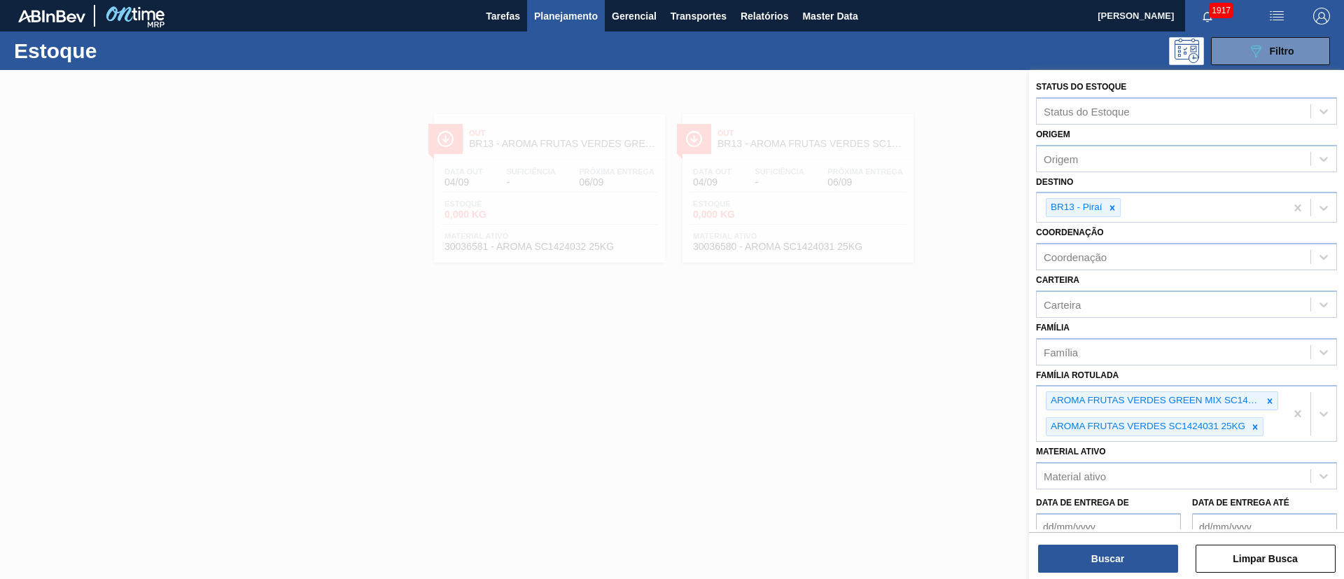
click at [1325, 26] on button "button" at bounding box center [1322, 16] width 45 height 32
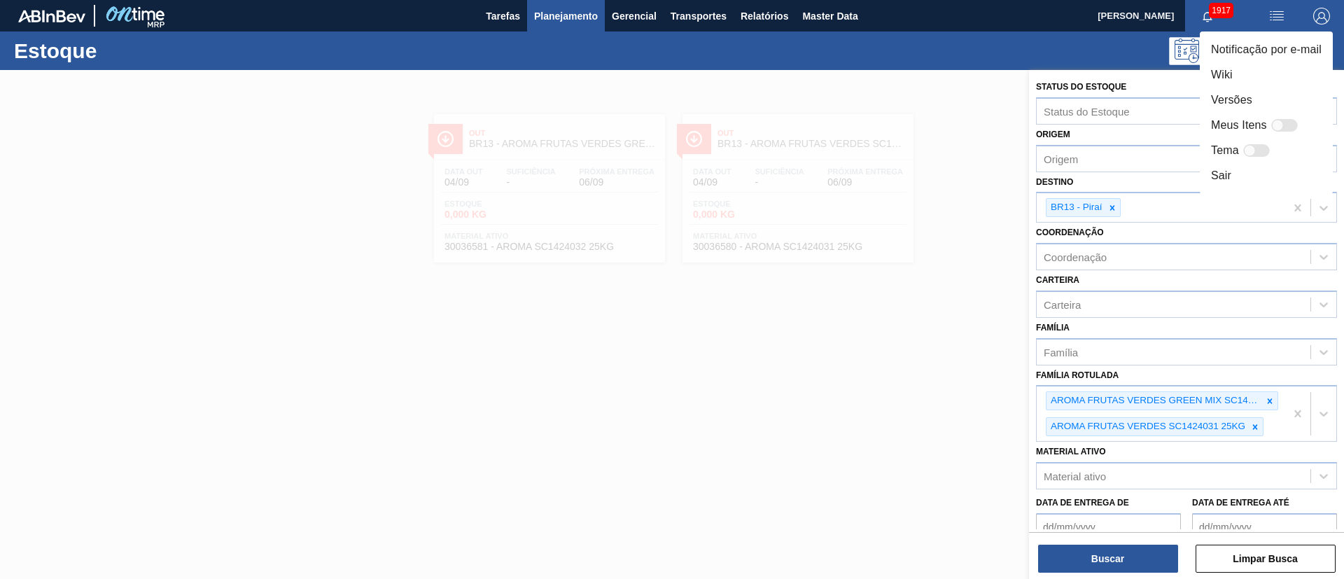
click at [1284, 120] on div at bounding box center [1285, 125] width 27 height 13
checkbox input "false"
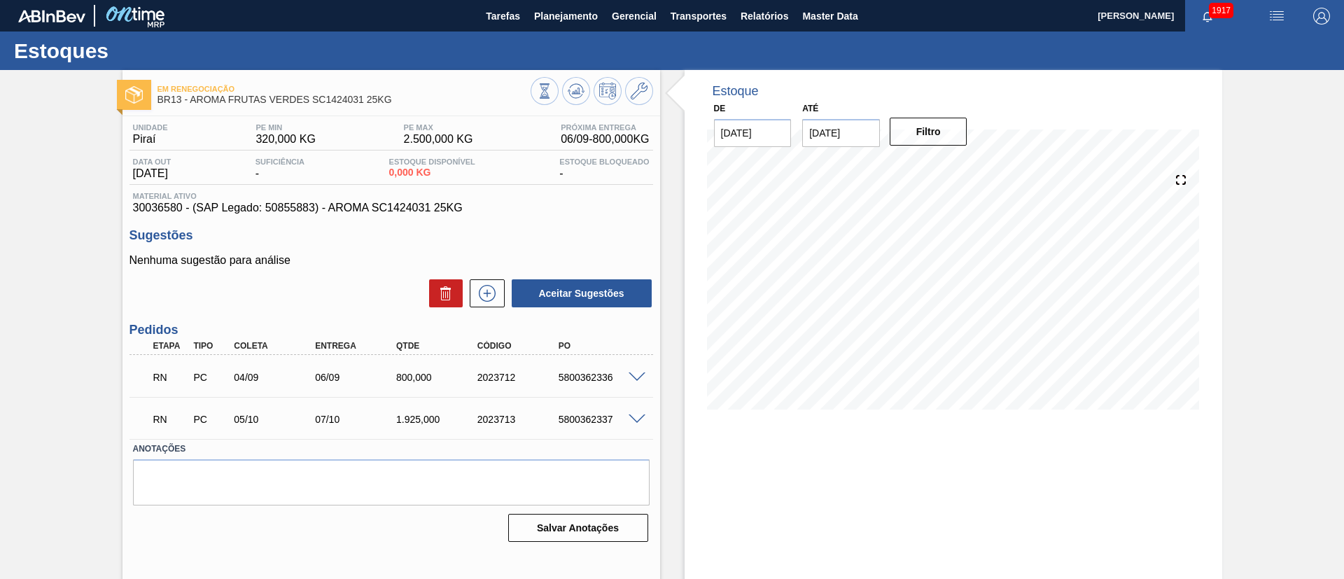
click at [637, 379] on span at bounding box center [637, 377] width 17 height 11
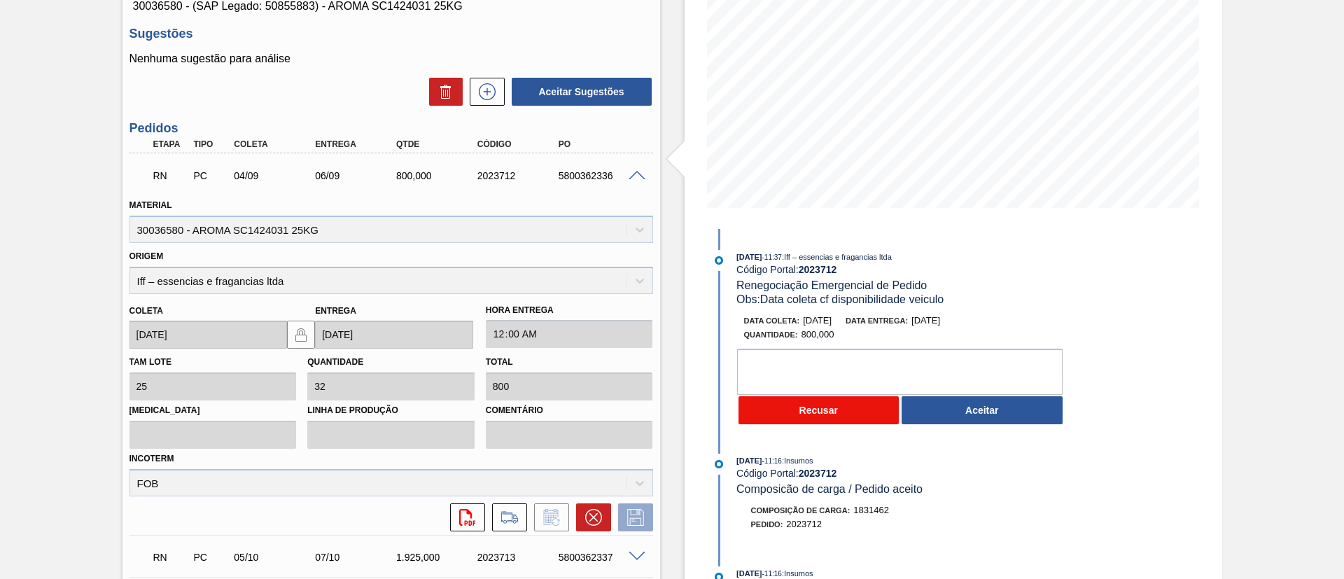
scroll to position [210, 0]
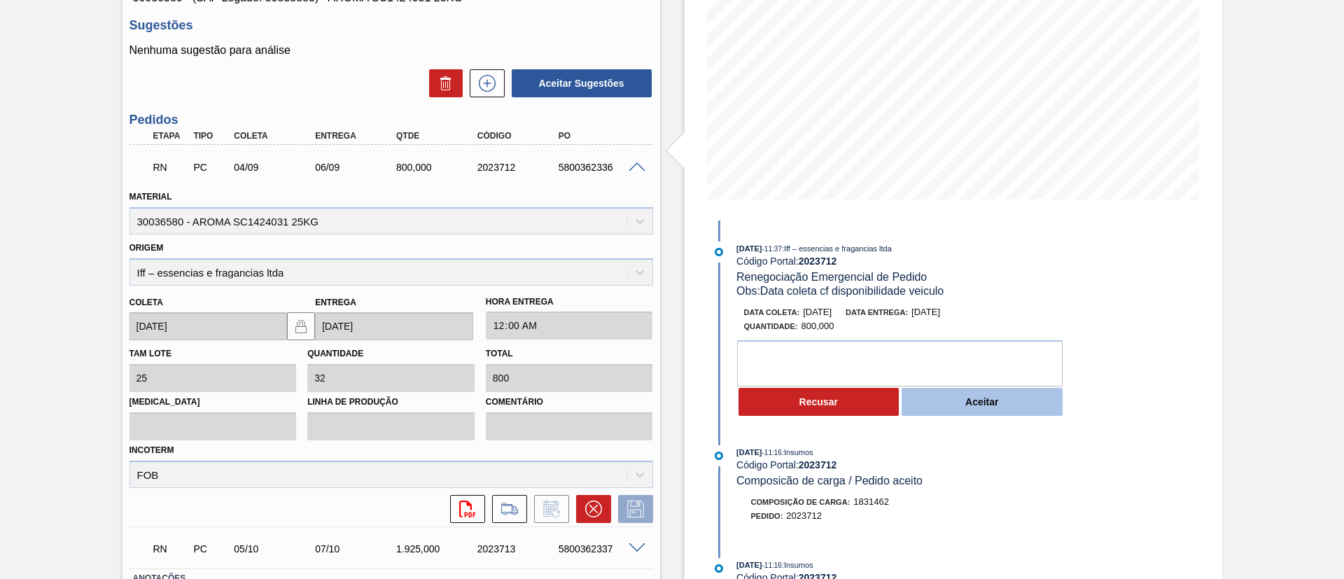
click at [944, 409] on button "Aceitar" at bounding box center [982, 402] width 161 height 28
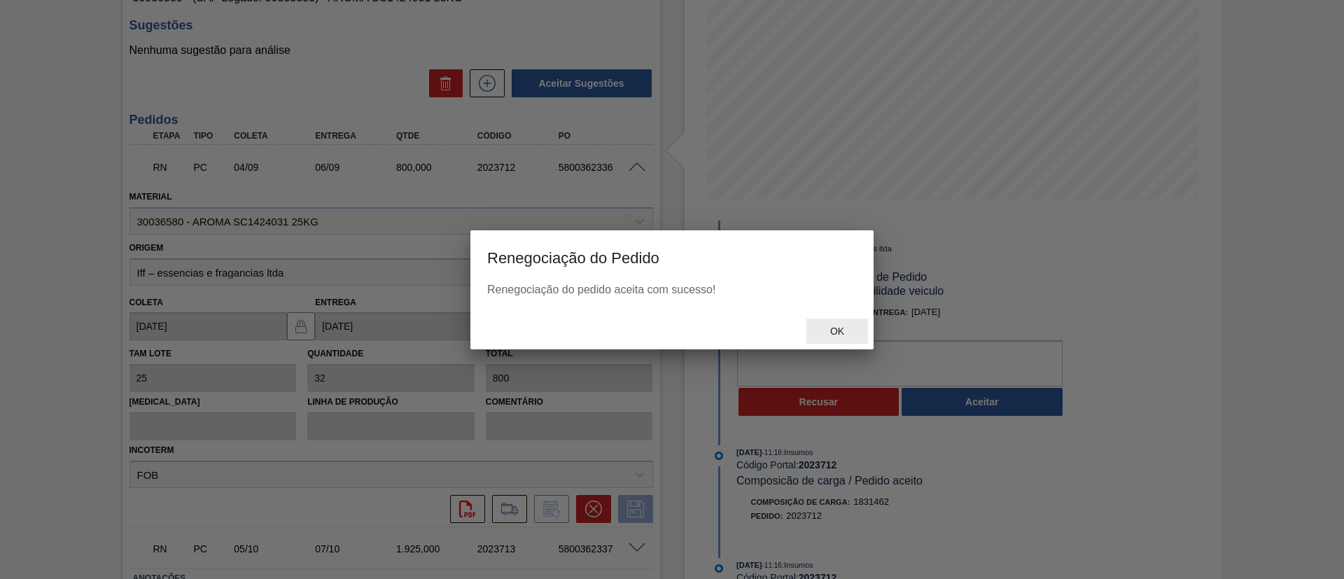
click at [844, 327] on span "Ok" at bounding box center [837, 331] width 36 height 11
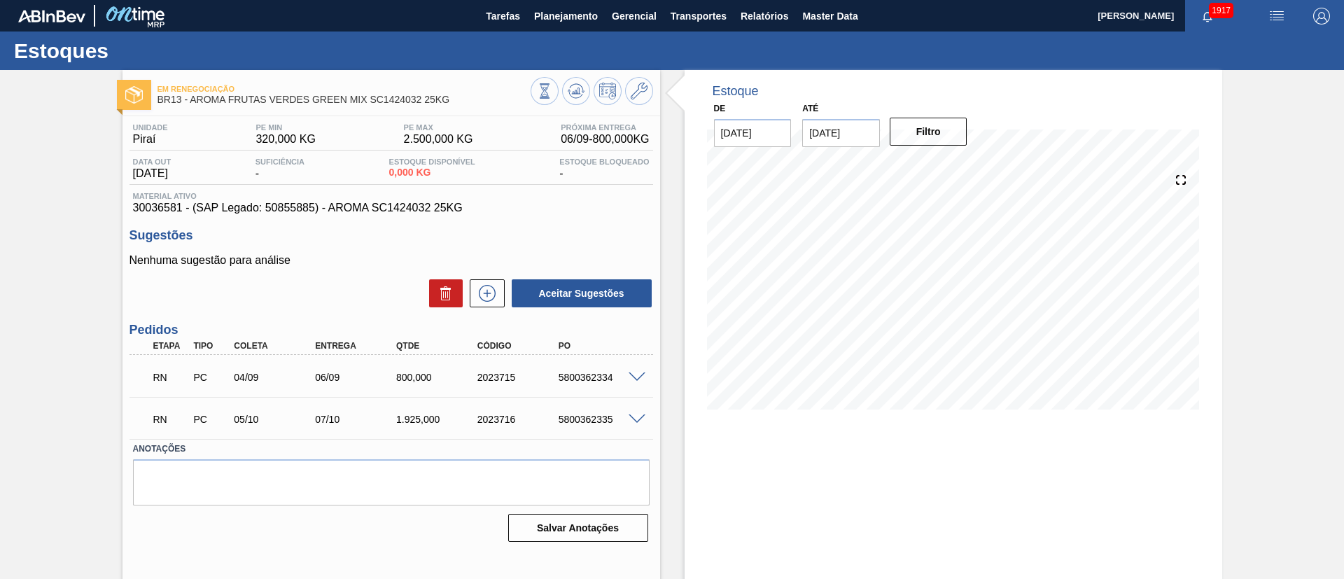
click at [634, 374] on span at bounding box center [637, 377] width 17 height 11
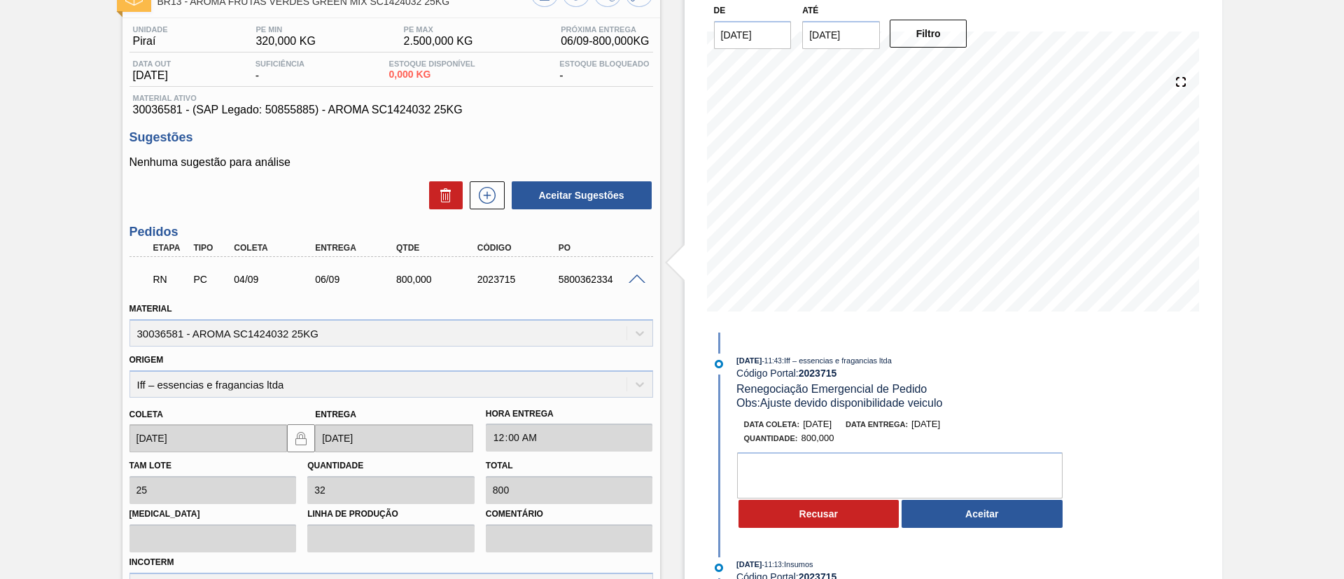
scroll to position [210, 0]
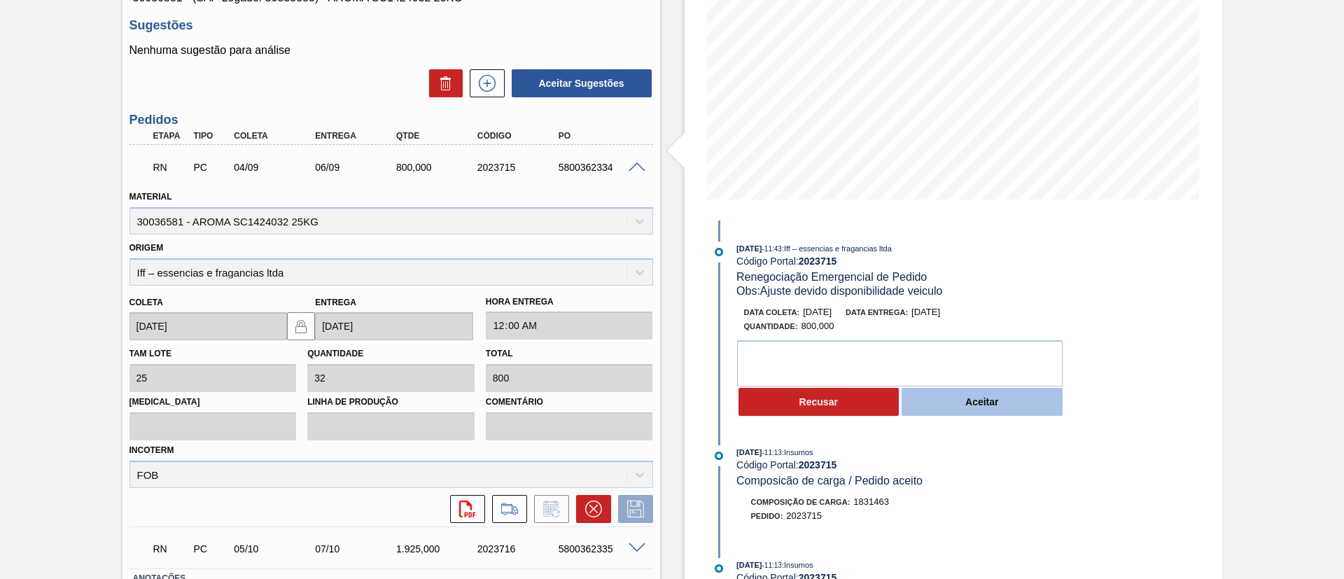
click at [940, 402] on button "Aceitar" at bounding box center [982, 402] width 161 height 28
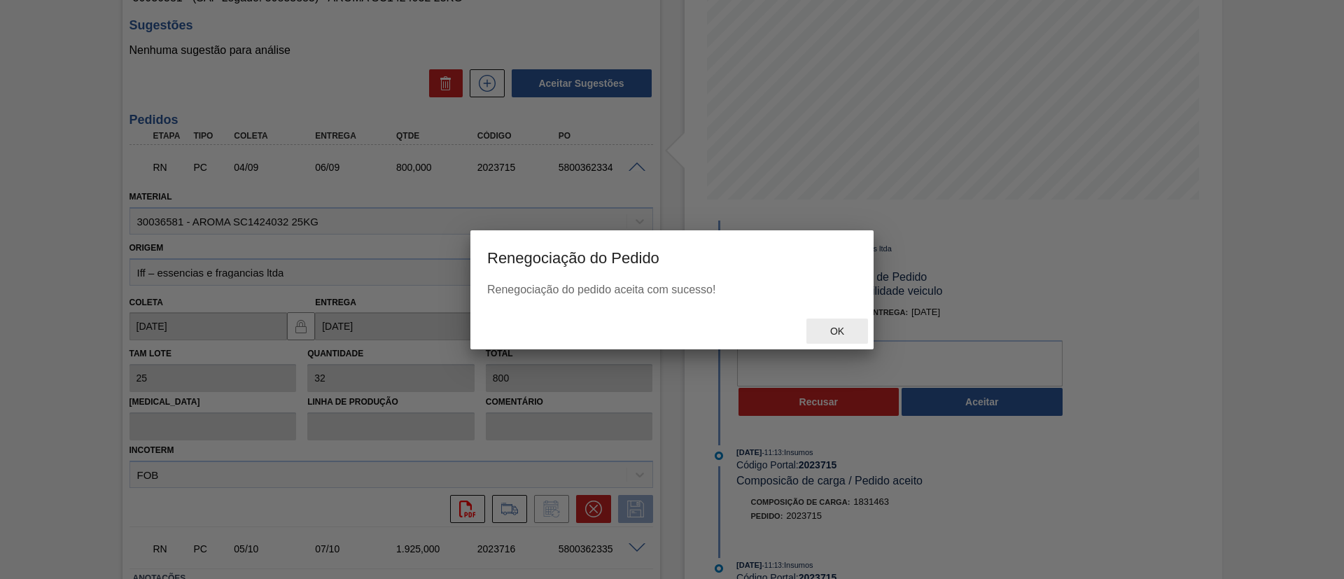
click at [844, 330] on span "Ok" at bounding box center [837, 331] width 36 height 11
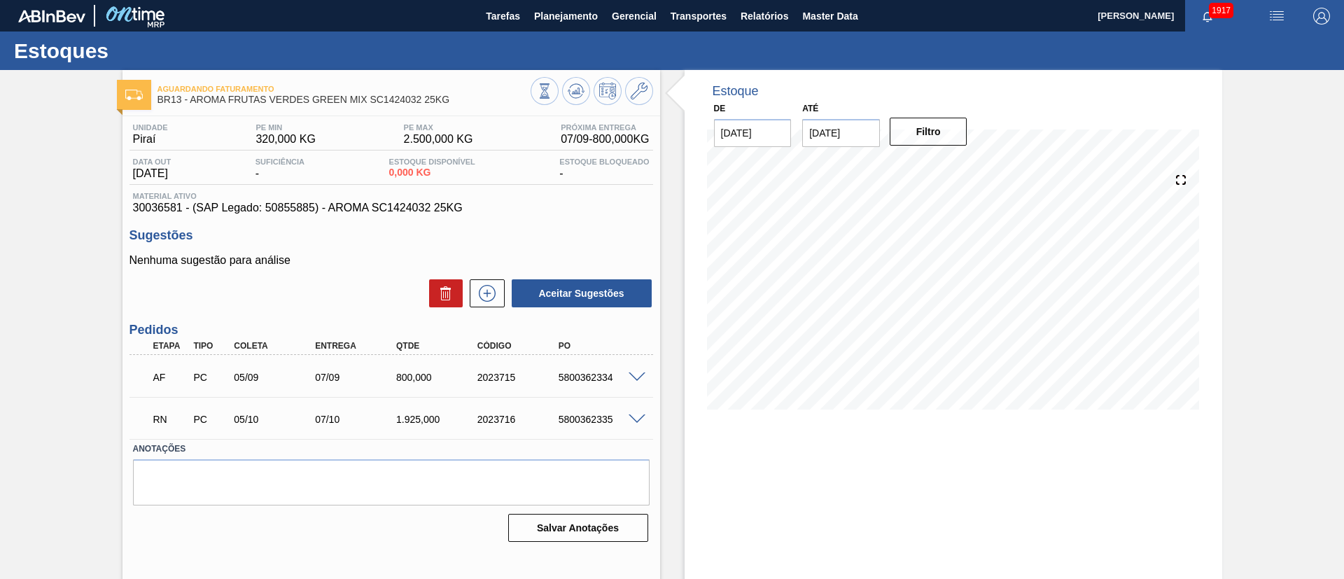
click at [636, 419] on span at bounding box center [637, 420] width 17 height 11
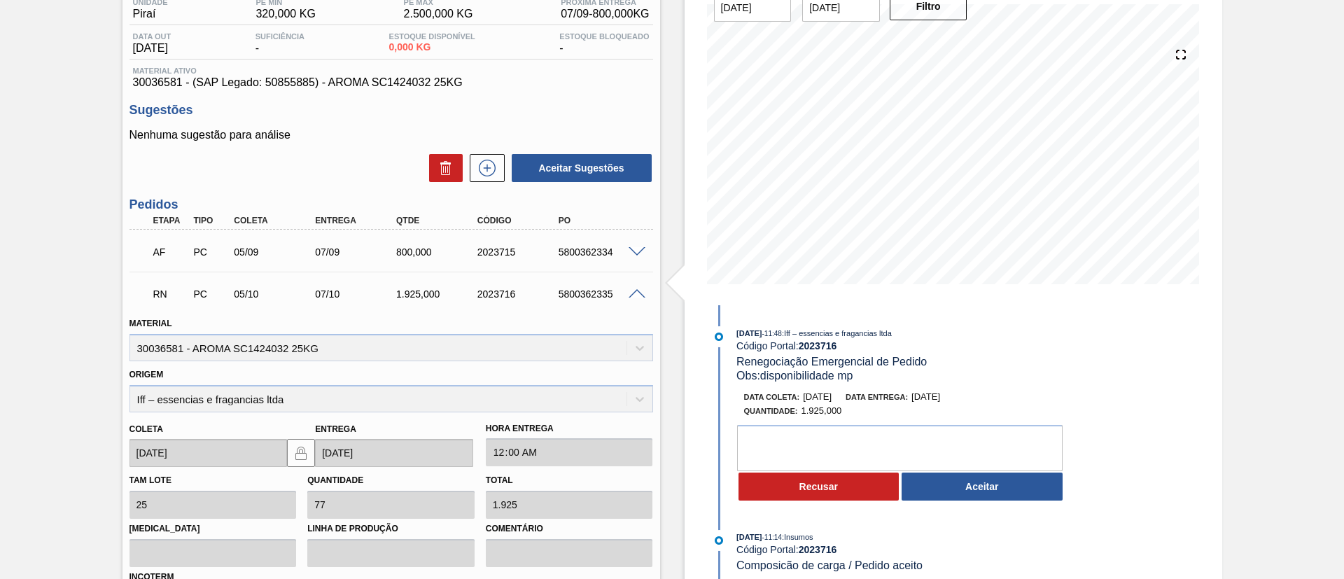
scroll to position [314, 0]
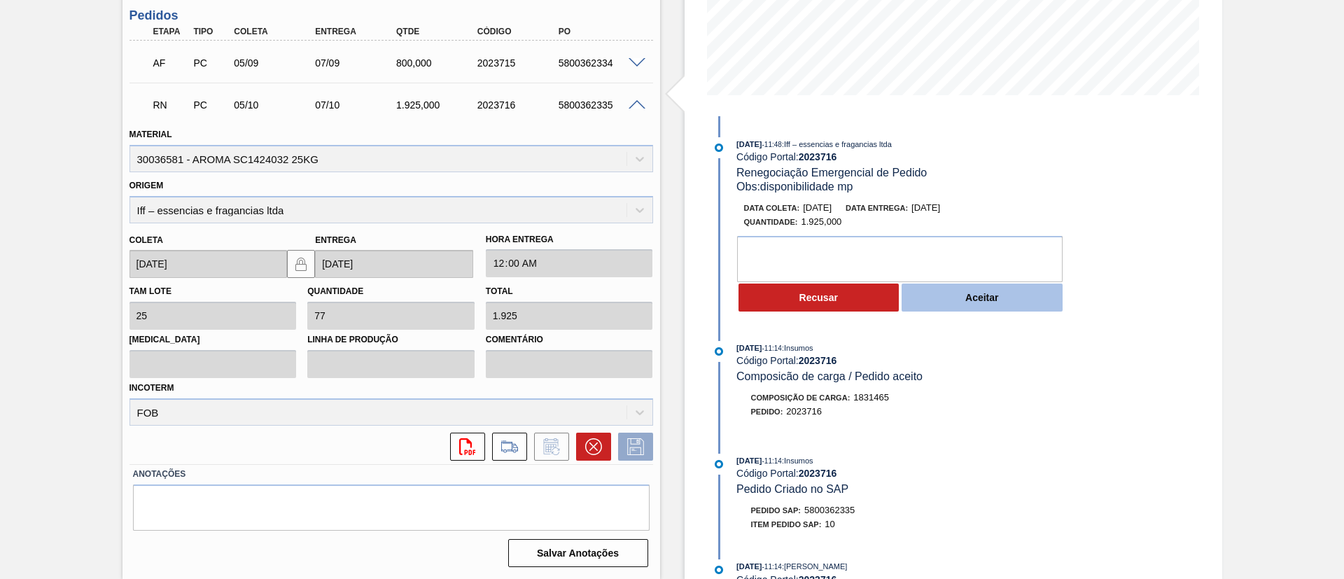
click at [977, 304] on button "Aceitar" at bounding box center [982, 298] width 161 height 28
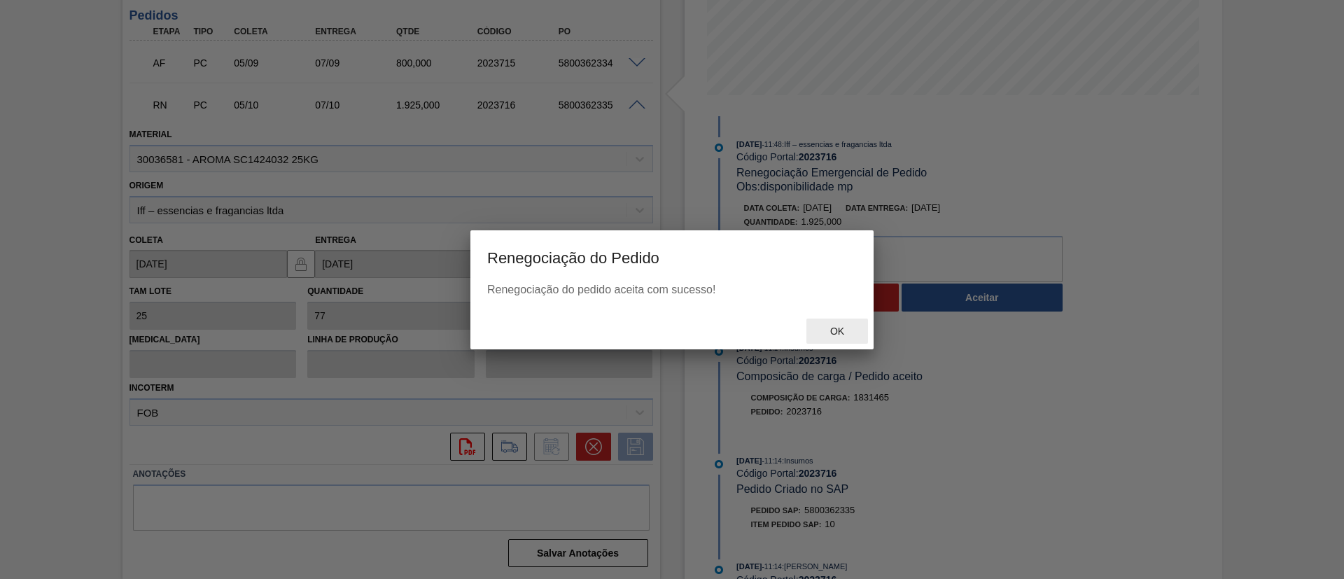
click at [825, 327] on span "Ok" at bounding box center [837, 331] width 36 height 11
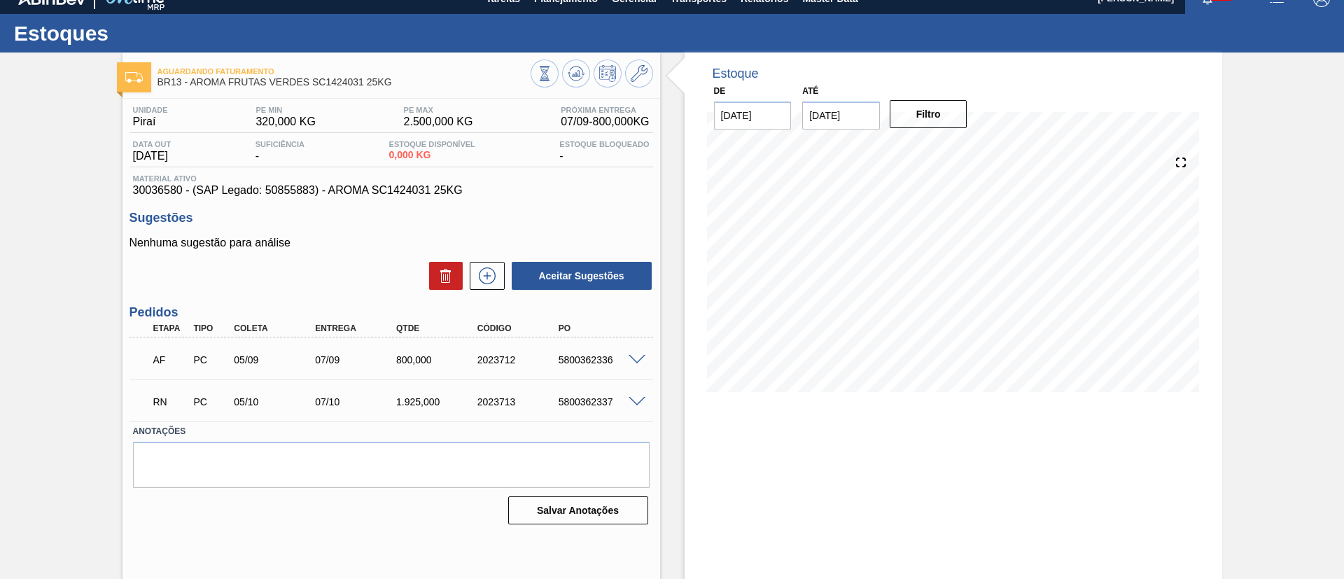
scroll to position [23, 0]
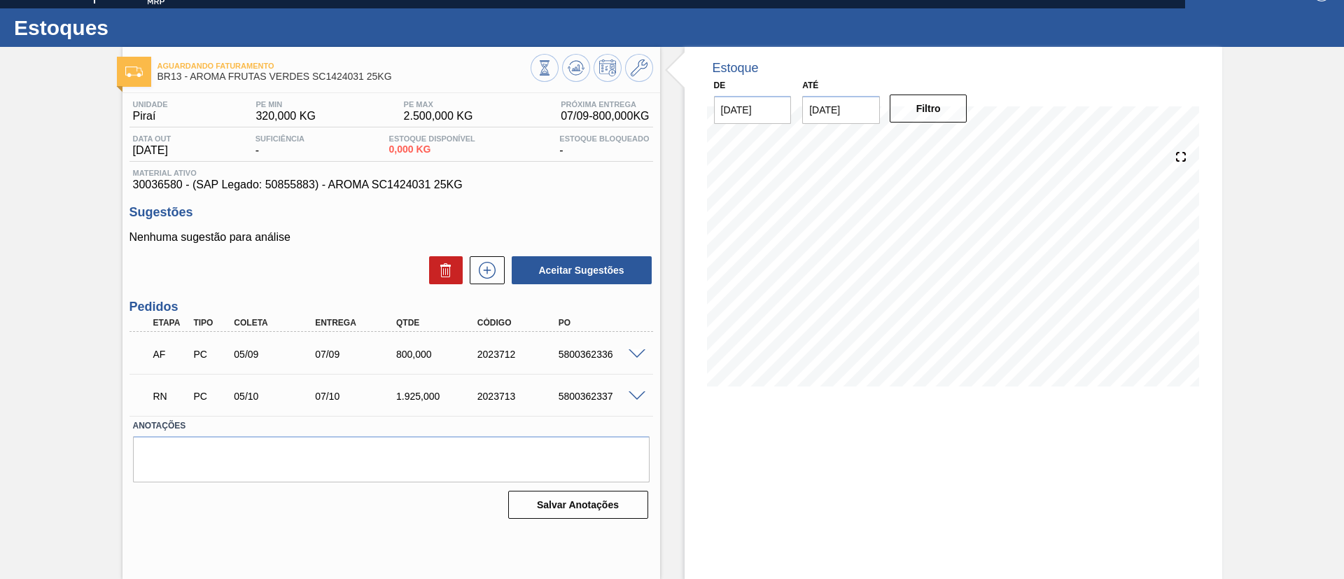
click at [631, 394] on span at bounding box center [637, 396] width 17 height 11
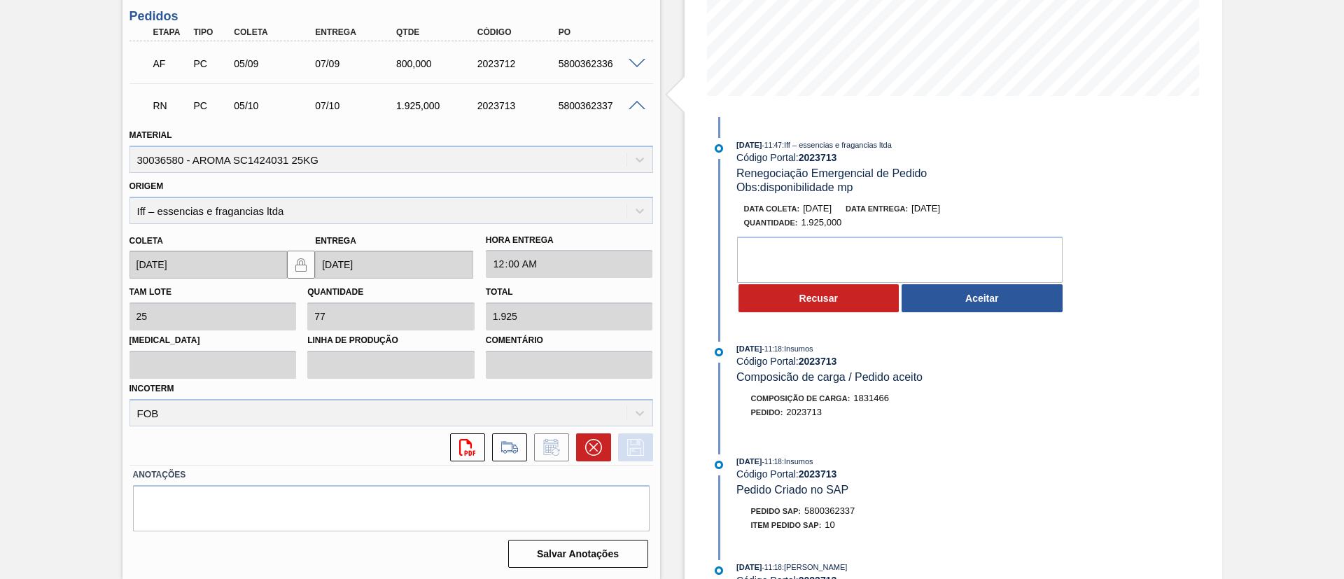
scroll to position [314, 0]
click at [947, 291] on button "Aceitar" at bounding box center [982, 298] width 161 height 28
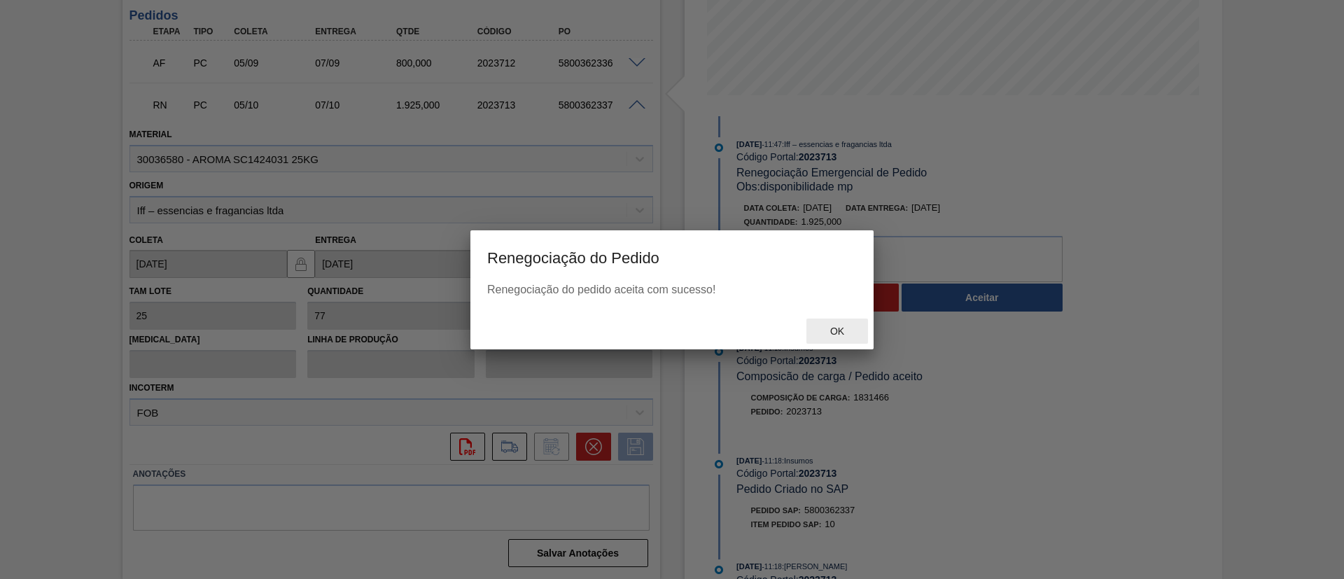
click at [859, 336] on div "Ok" at bounding box center [838, 332] width 62 height 26
